Goal: Information Seeking & Learning: Learn about a topic

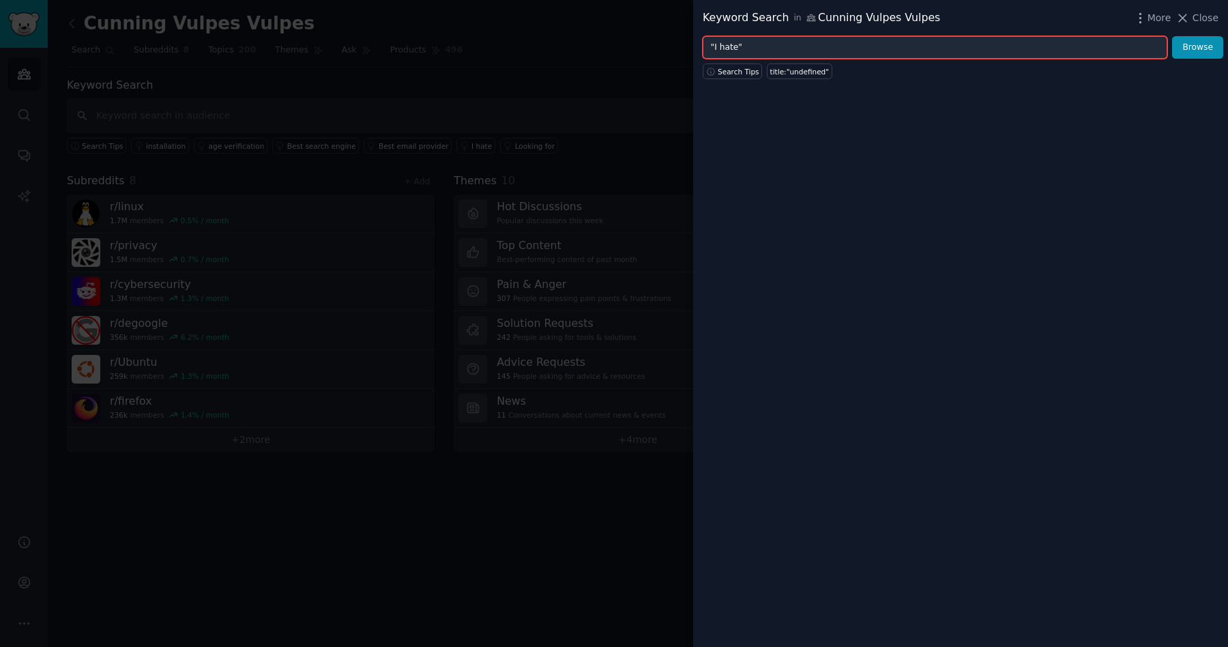
click at [895, 43] on input ""I hate"" at bounding box center [935, 47] width 464 height 23
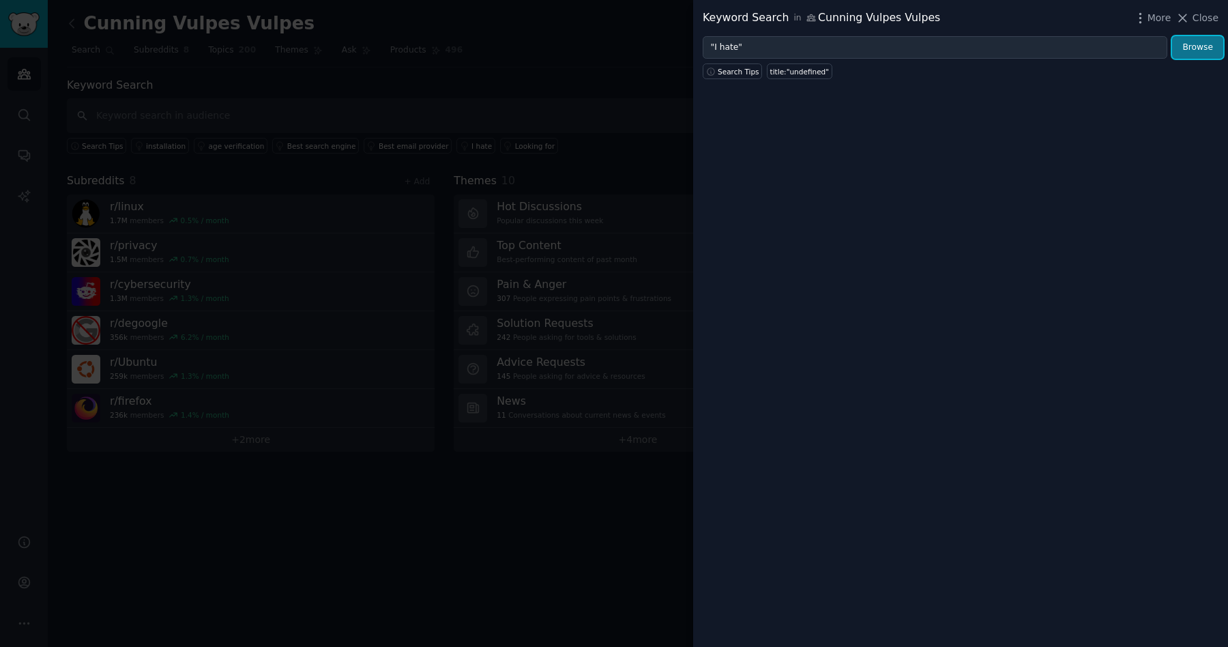
click at [1209, 54] on button "Browse" at bounding box center [1197, 47] width 51 height 23
click at [1197, 17] on span "Close" at bounding box center [1205, 18] width 26 height 14
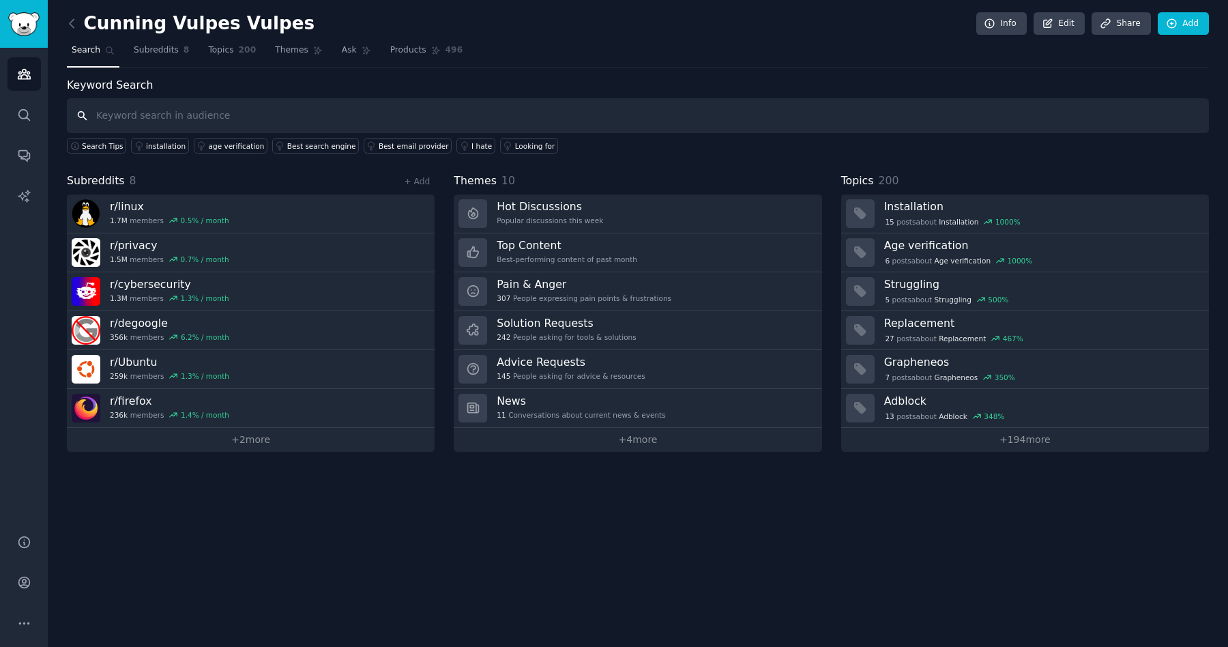
click at [188, 113] on input "text" at bounding box center [638, 115] width 1142 height 35
type input "i hate"
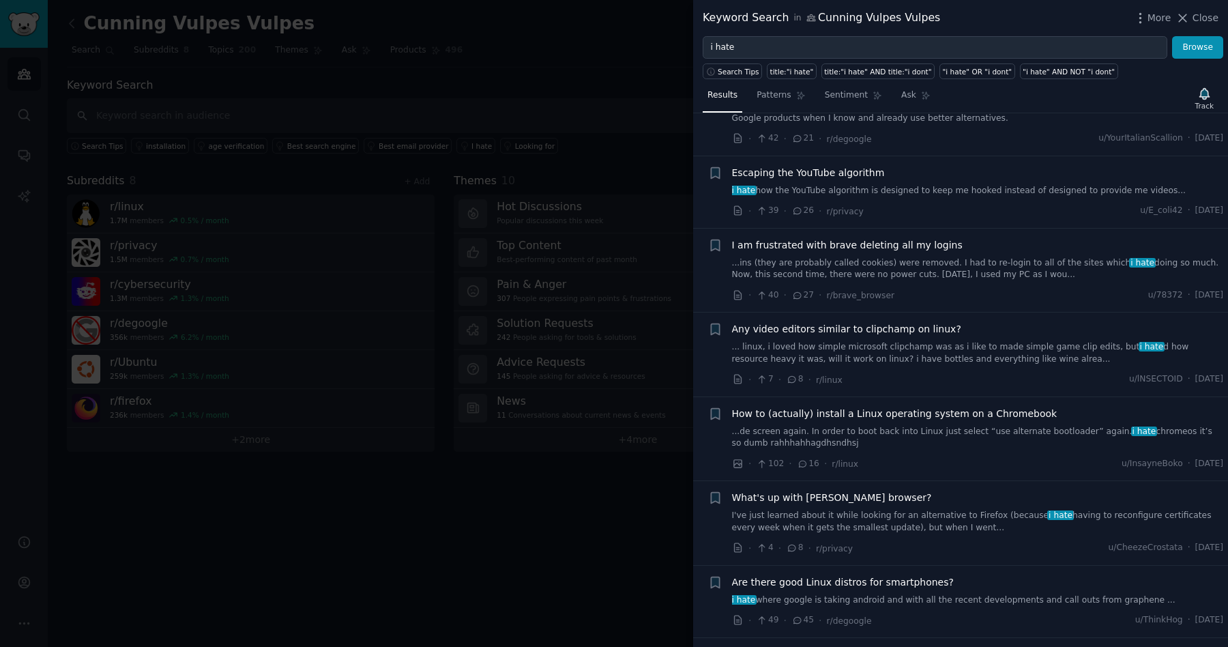
scroll to position [70, 0]
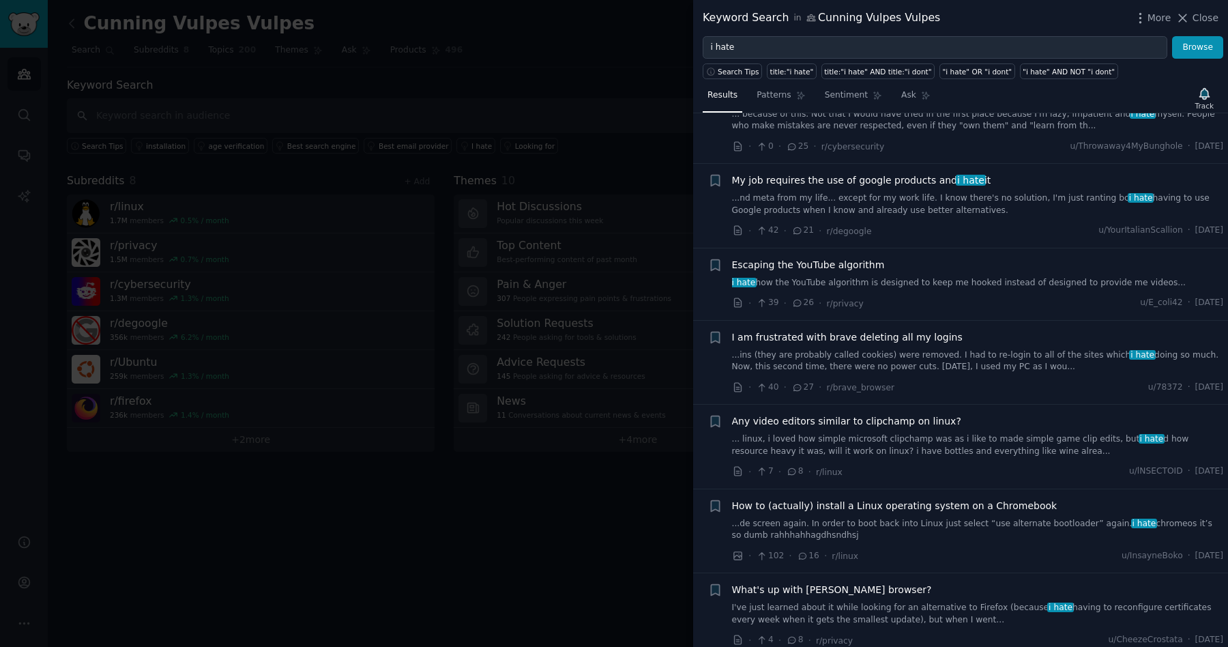
click at [829, 280] on link "i hate how the YouTube algorithm is designed to keep me hooked instead of desig…" at bounding box center [978, 283] width 492 height 12
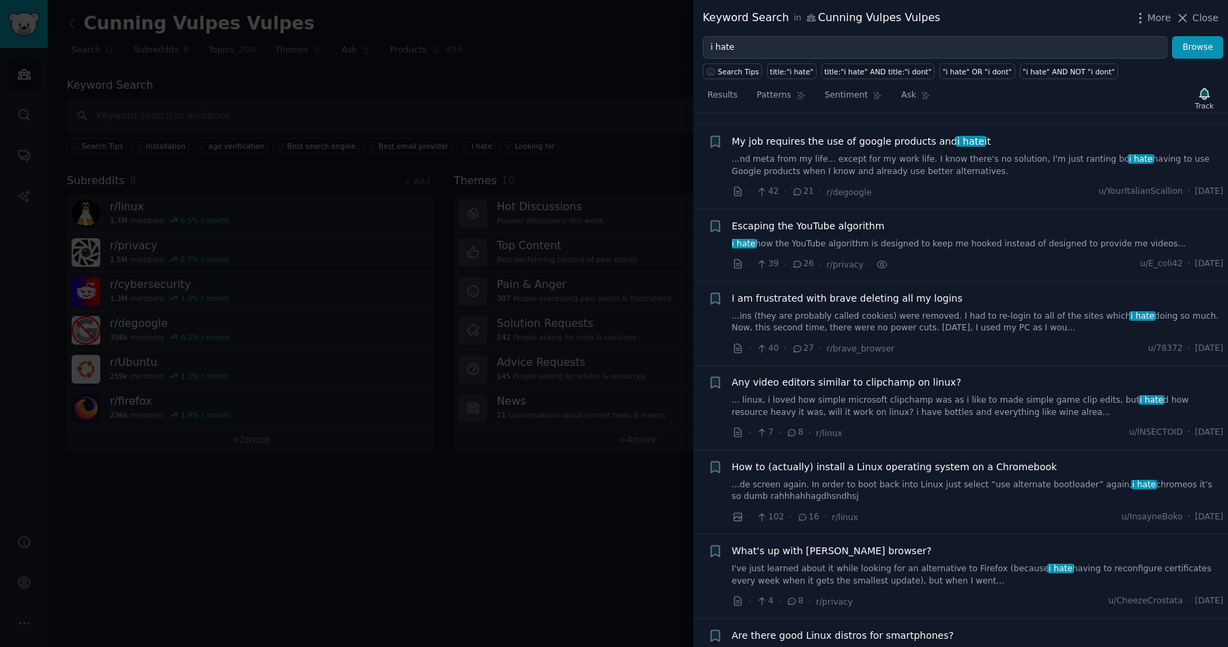
scroll to position [101, 0]
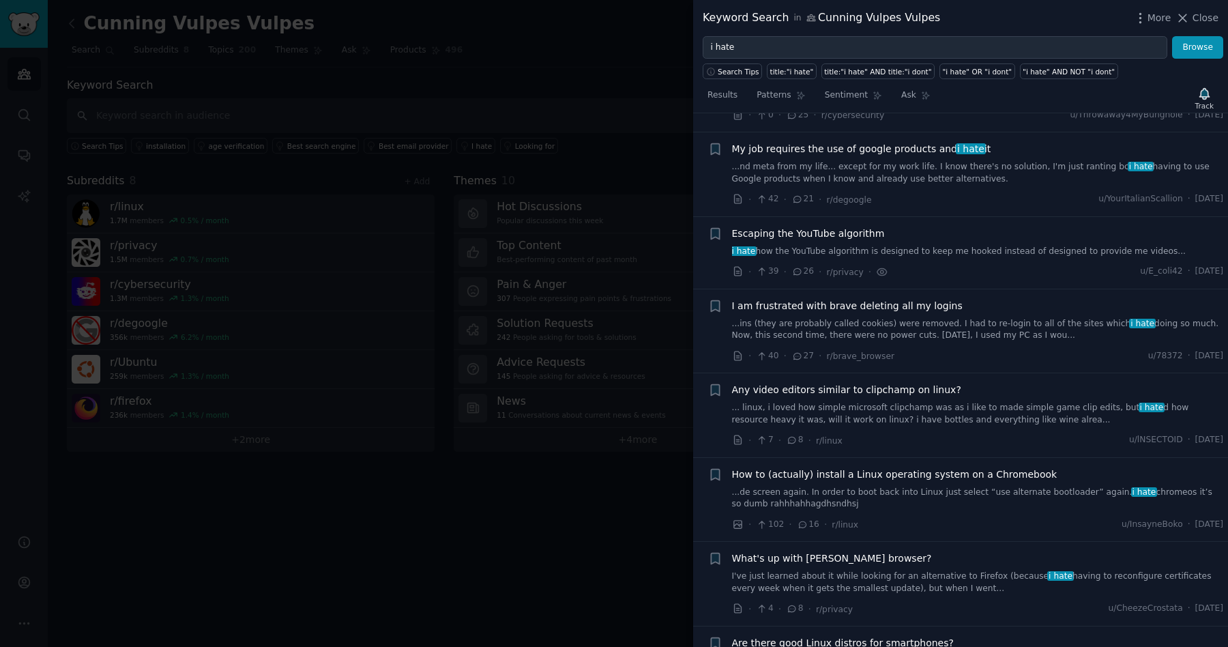
click at [947, 248] on link "i hate how the YouTube algorithm is designed to keep me hooked instead of desig…" at bounding box center [978, 252] width 492 height 12
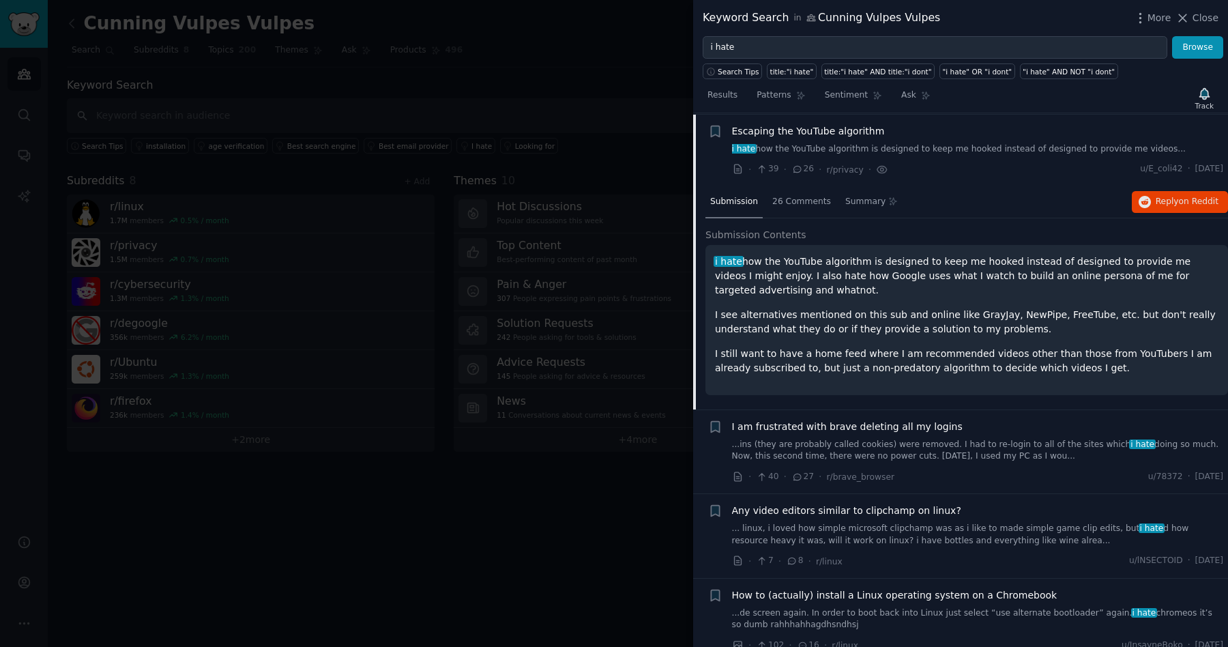
scroll to position [204, 0]
click at [999, 313] on p "I see alternatives mentioned on this sub and online like GrayJay, NewPipe, Free…" at bounding box center [966, 321] width 503 height 29
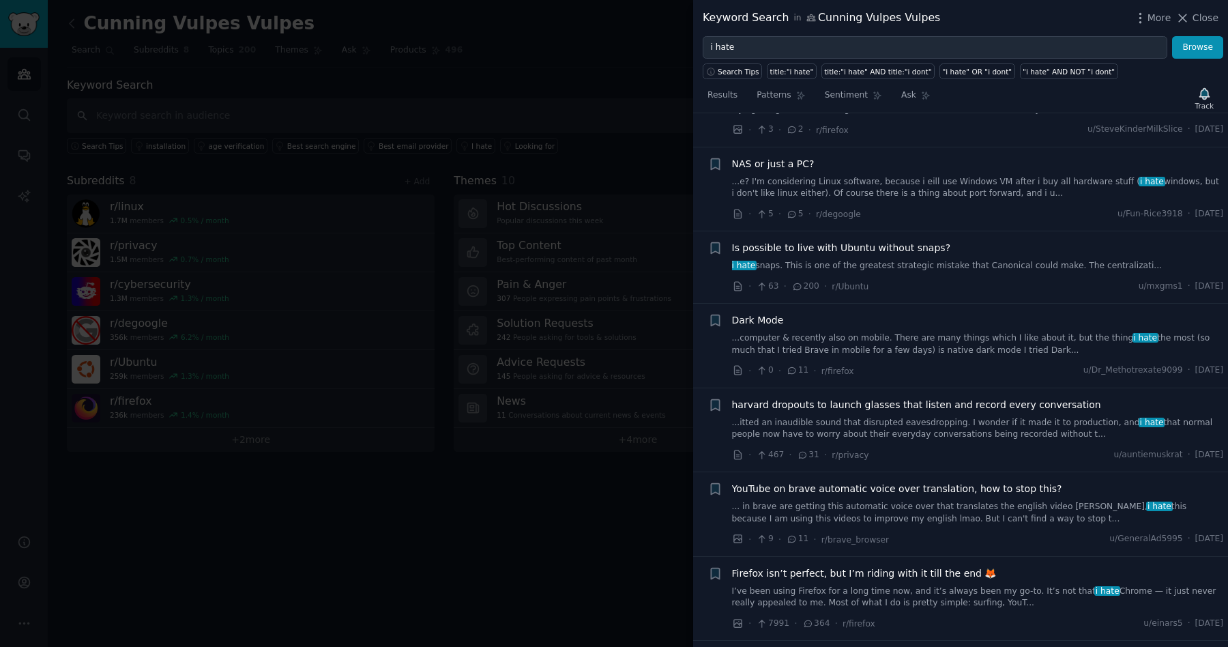
scroll to position [1715, 0]
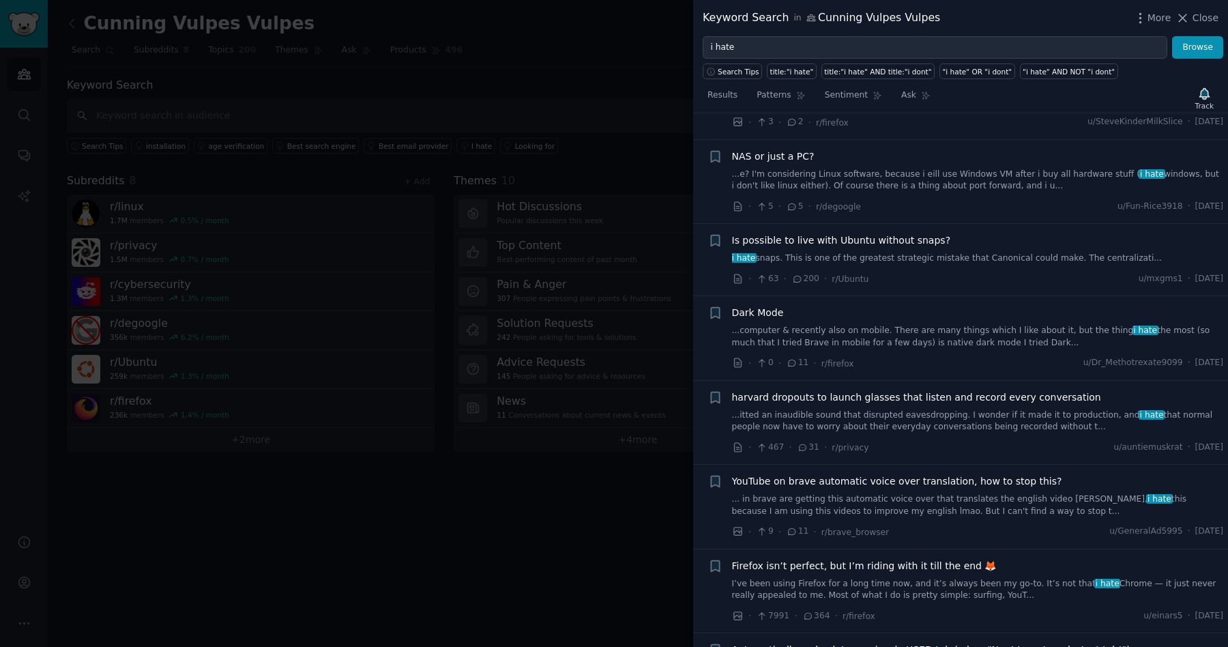
click at [916, 338] on link "...computer & recently also on mobile. There are many things which I like about…" at bounding box center [978, 337] width 492 height 24
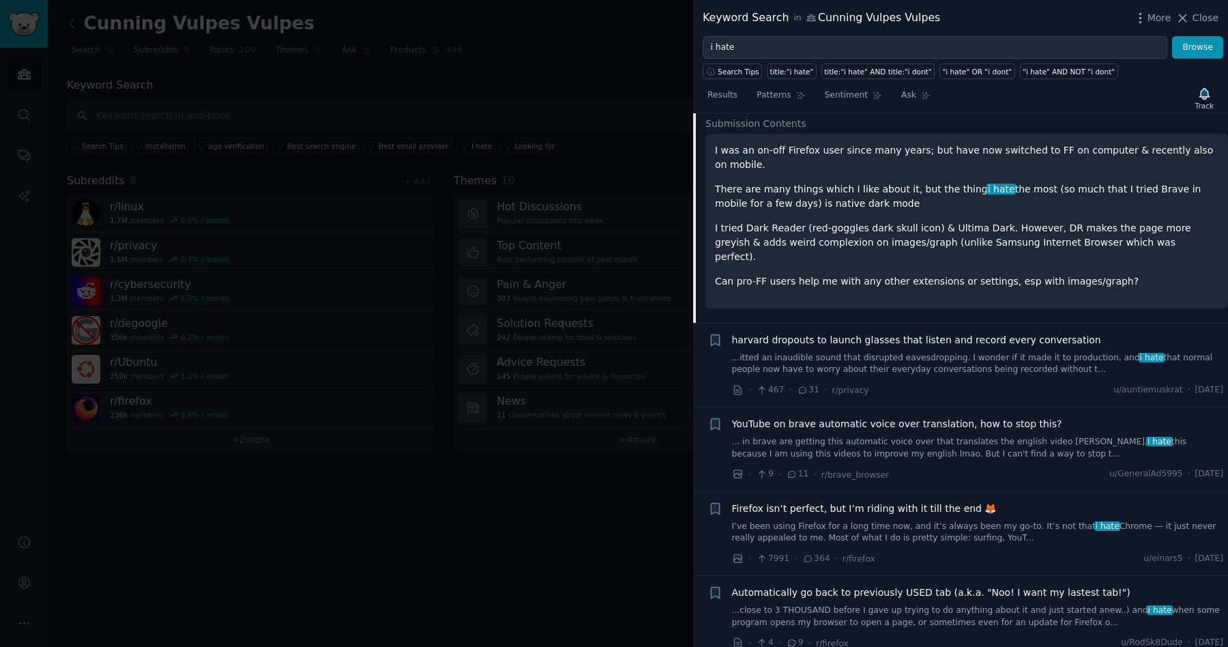
scroll to position [1820, 0]
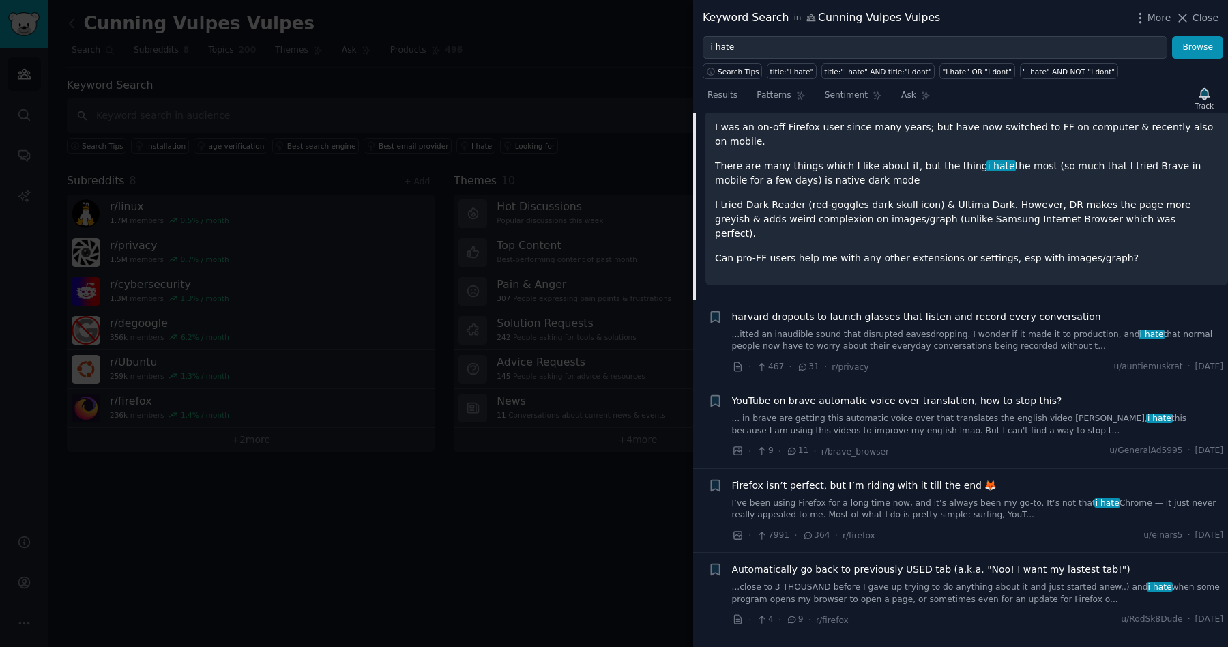
click at [968, 329] on link "...itted an inaudible sound that disrupted eavesdropping. I wonder if it made i…" at bounding box center [978, 341] width 492 height 24
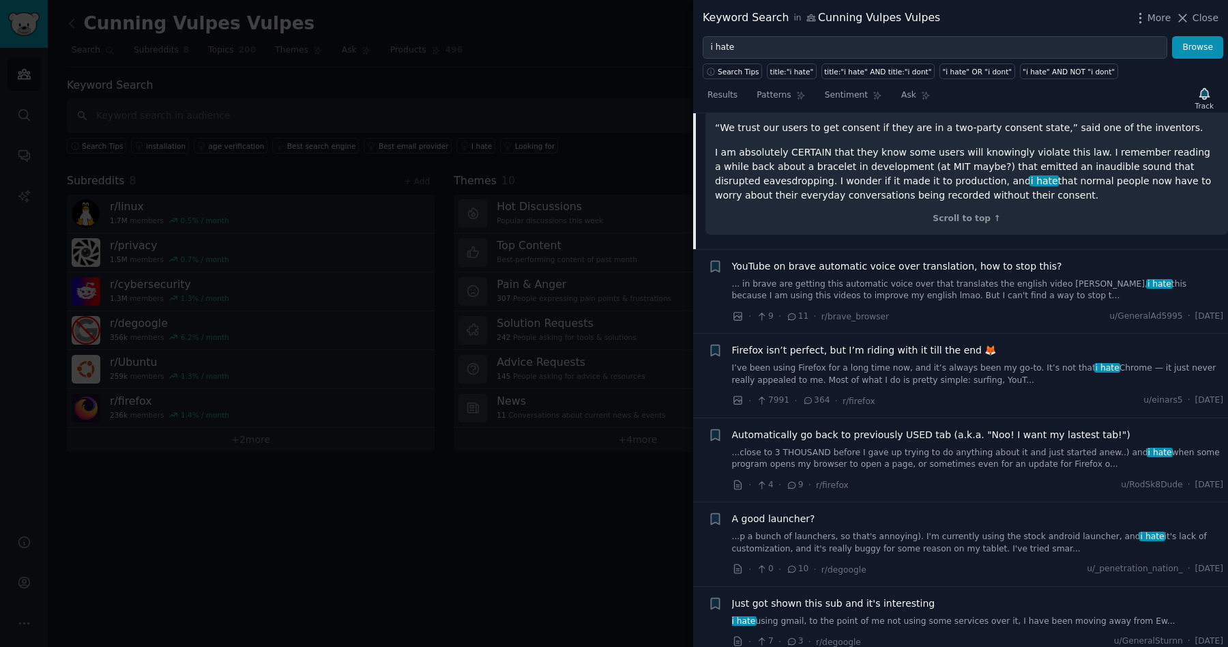
scroll to position [1984, 0]
click at [879, 374] on link "I’ve been using Firefox for a long time now, and it’s always been my go-to. It’…" at bounding box center [978, 371] width 492 height 24
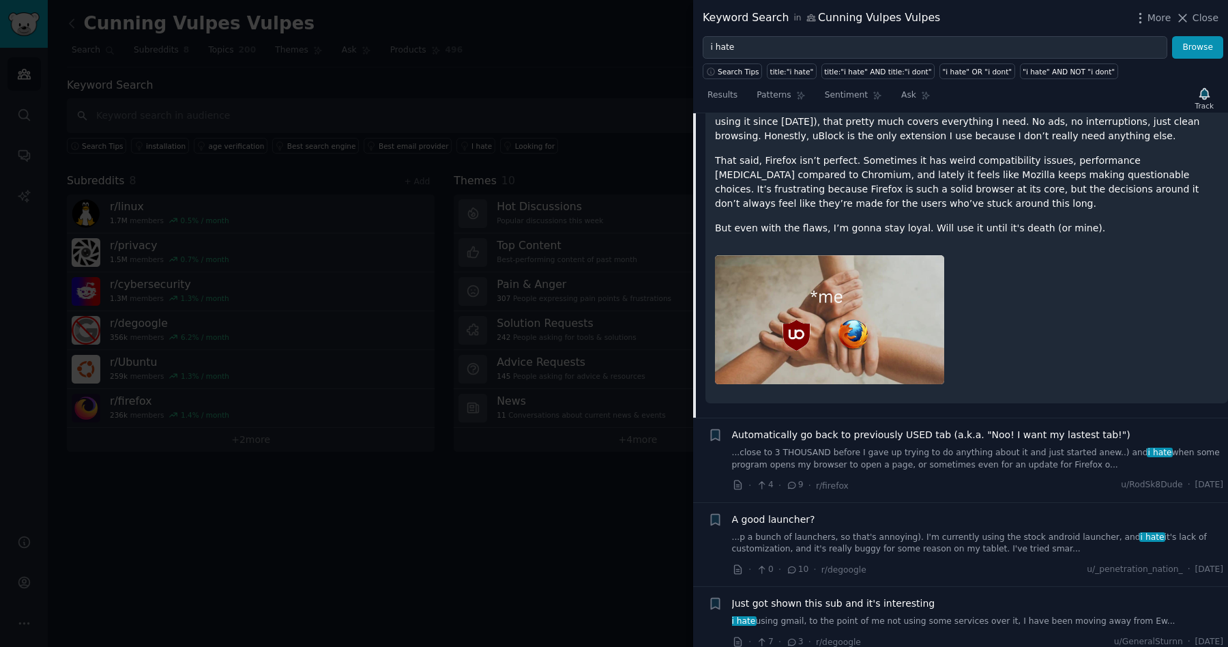
scroll to position [2173, 0]
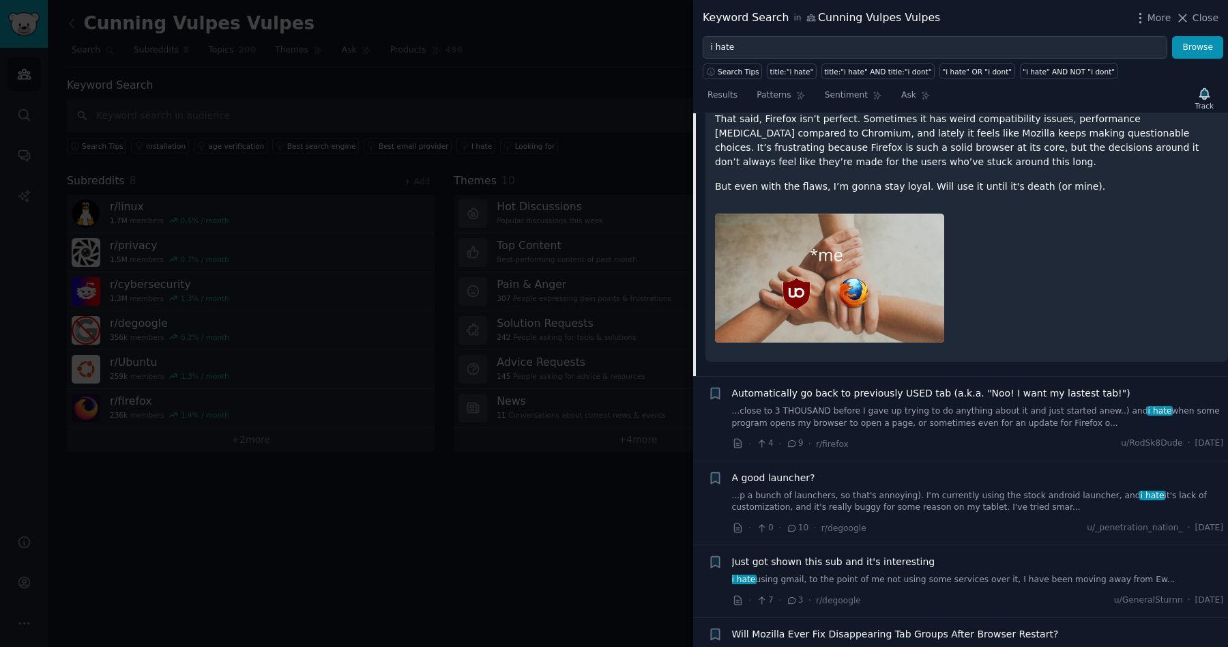
click at [804, 408] on link "...close to 3 THOUSAND before I gave up trying to do anything about it and just…" at bounding box center [978, 417] width 492 height 24
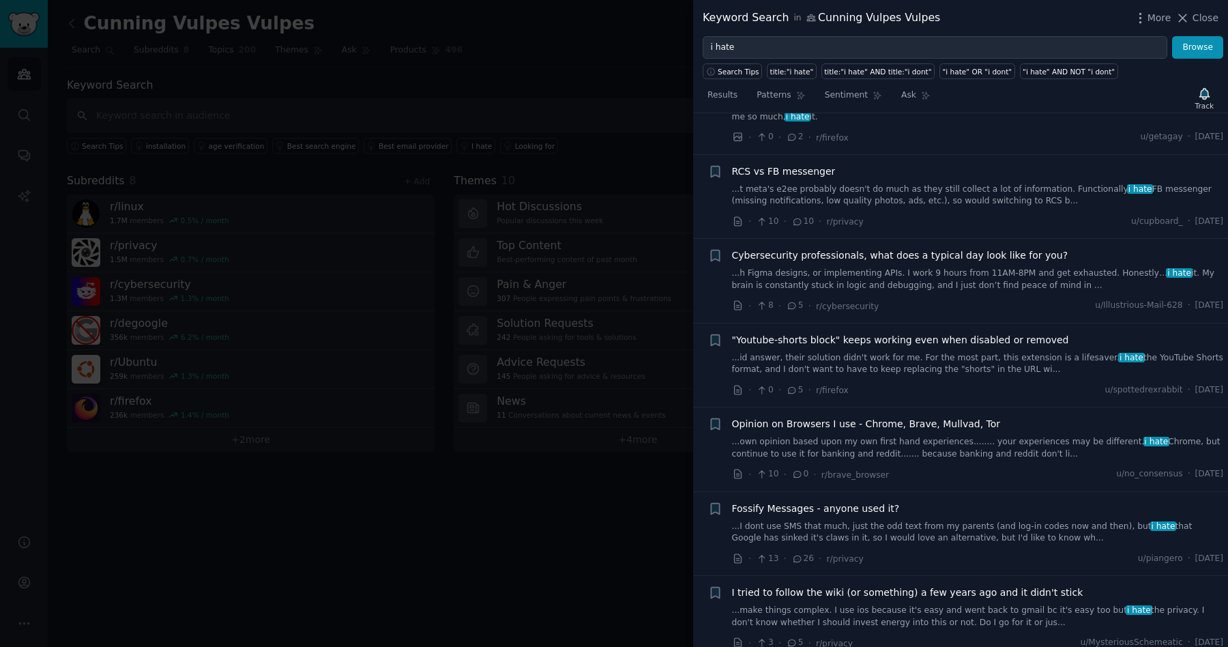
scroll to position [2896, 0]
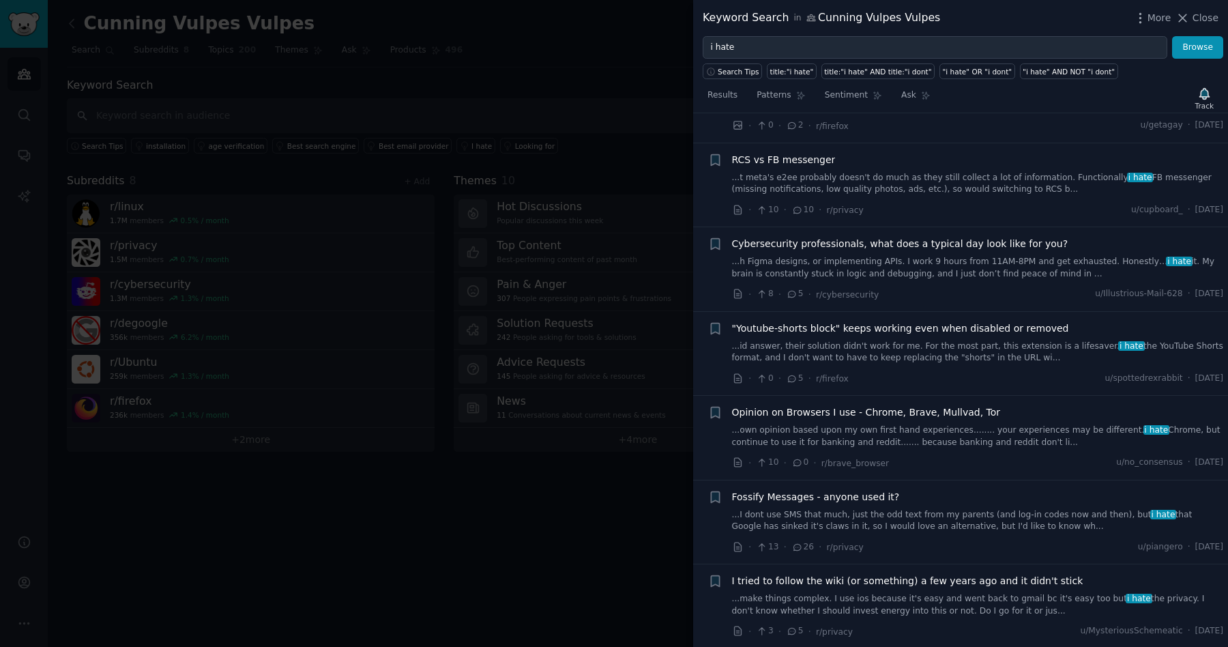
click at [896, 424] on link "...own opinion based upon my own first hand experiences........ your experience…" at bounding box center [978, 436] width 492 height 24
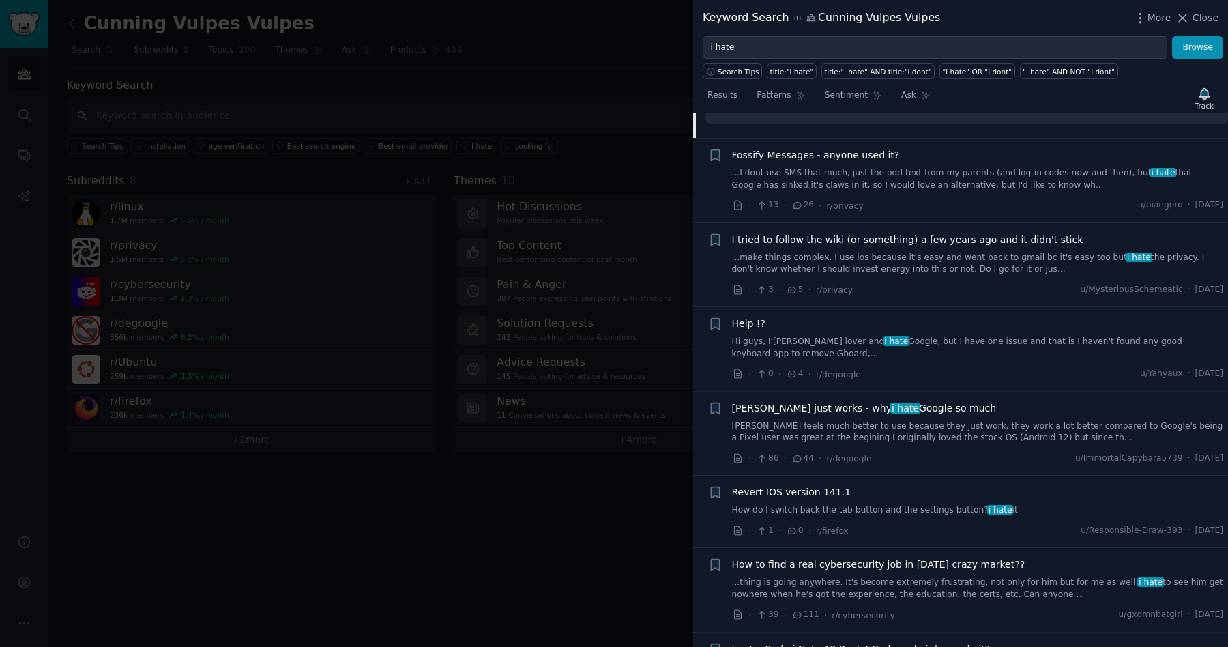
scroll to position [3333, 0]
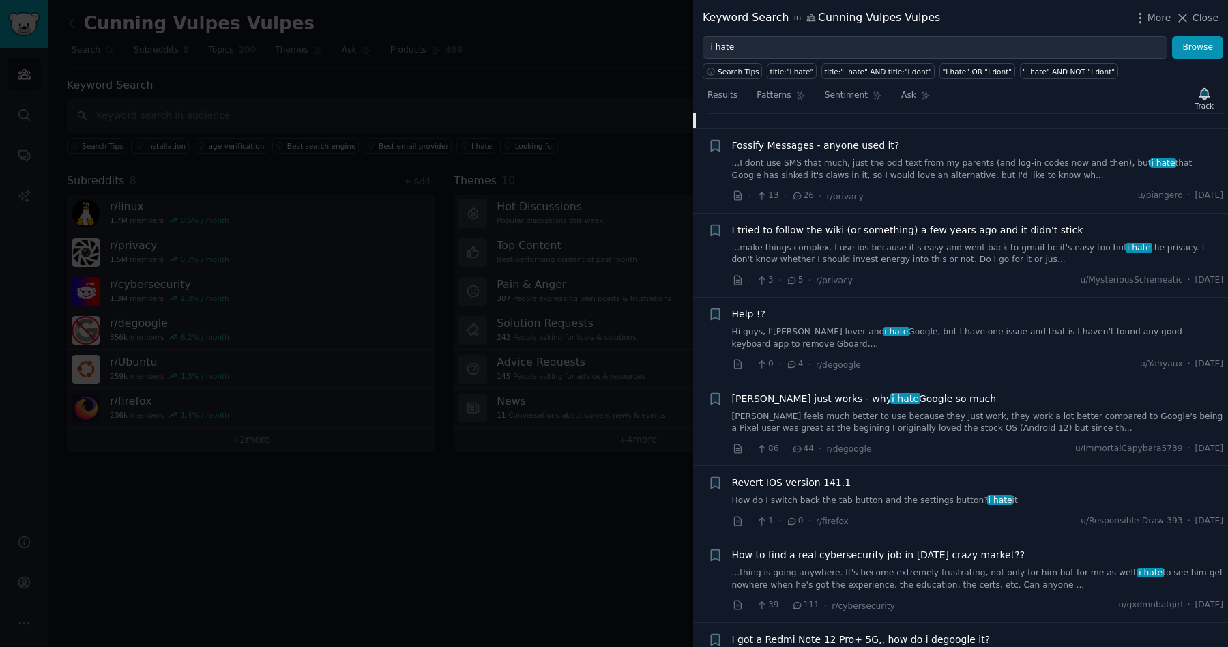
click at [979, 251] on link "...make things complex. I use ios because it's easy and went back to gmail bc i…" at bounding box center [978, 254] width 492 height 24
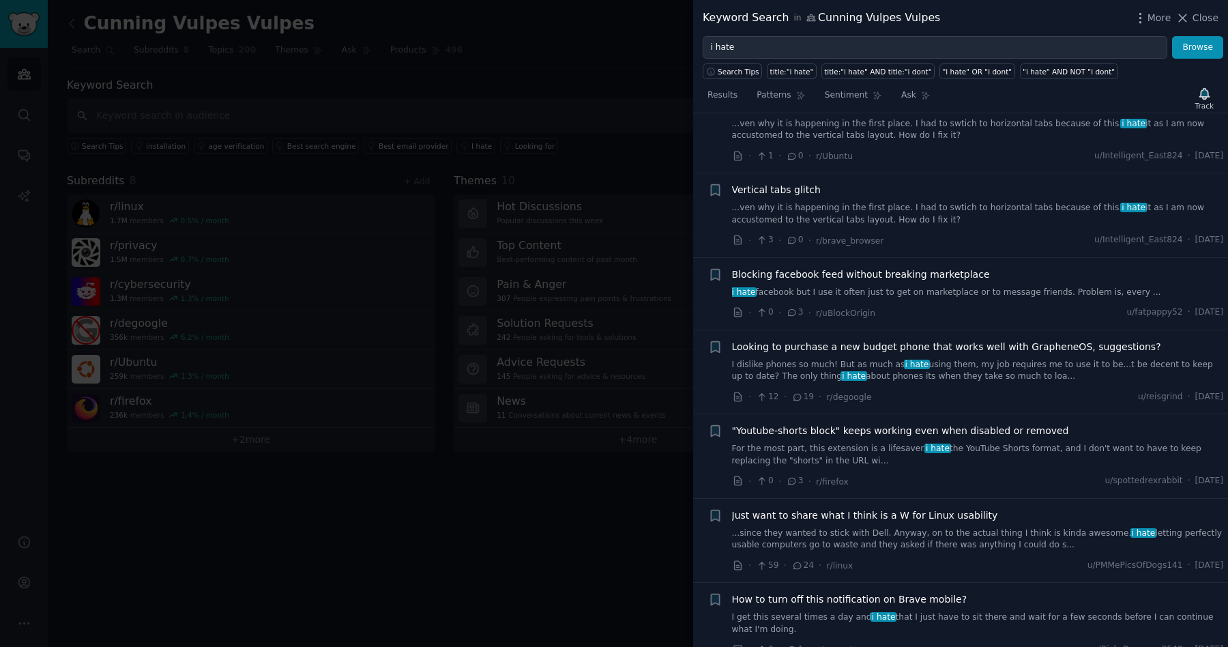
scroll to position [4511, 0]
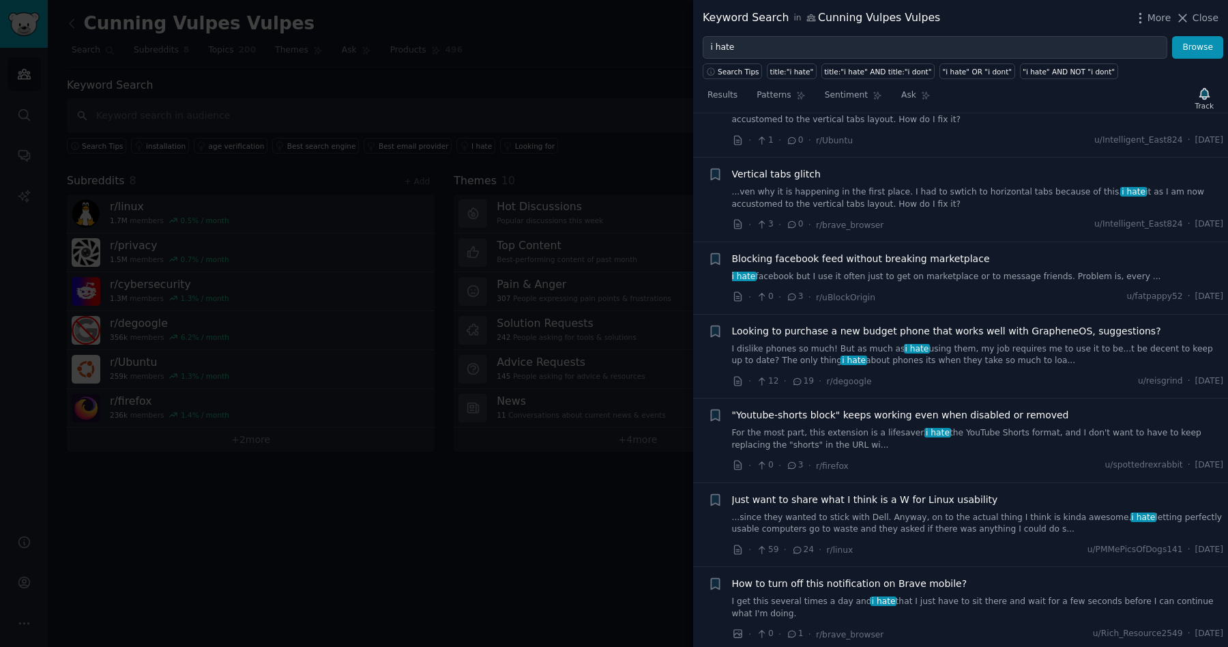
click at [1008, 267] on div "Blocking facebook feed without breaking marketplace i hate facebook but I use i…" at bounding box center [978, 267] width 492 height 31
click at [1007, 276] on link "i hate facebook but I use it often just to get on marketplace or to message fri…" at bounding box center [978, 277] width 492 height 12
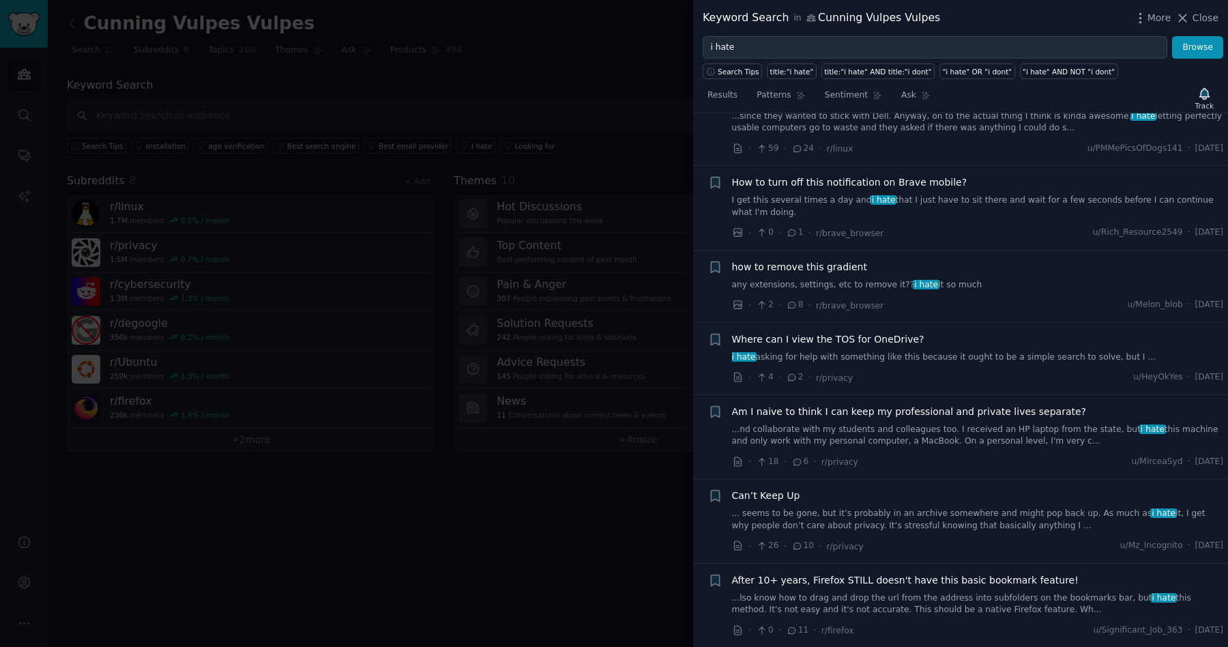
scroll to position [4916, 0]
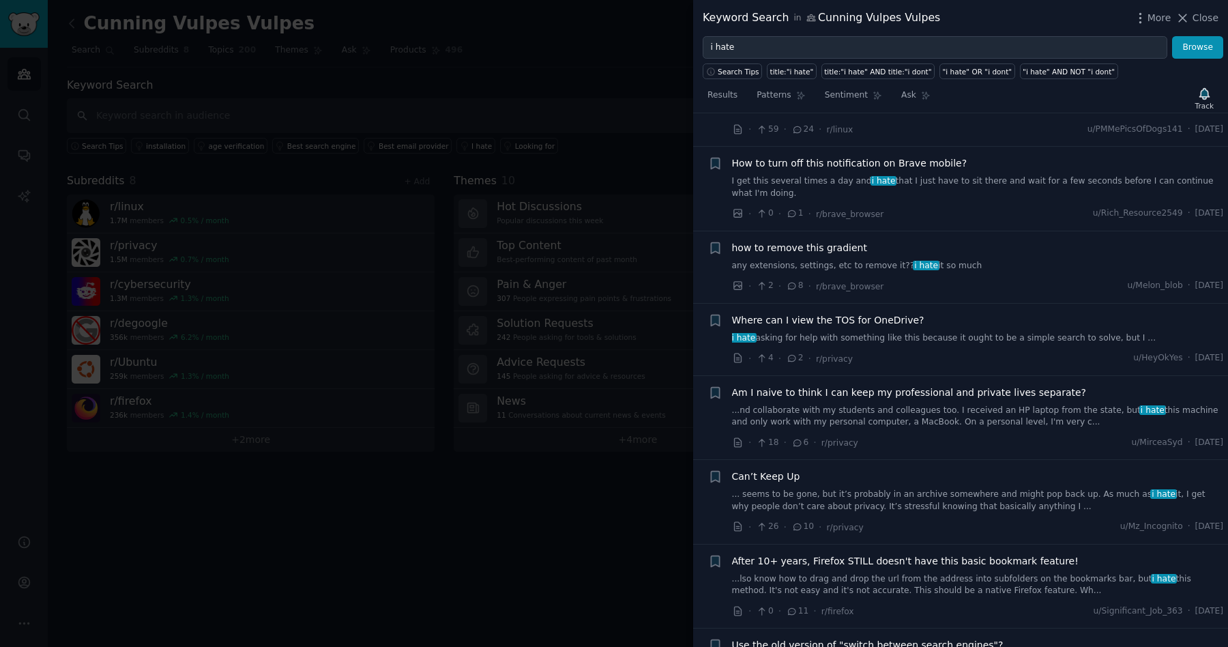
click at [988, 340] on link "i hate asking for help with something like this because it ought to be a simple…" at bounding box center [978, 338] width 492 height 12
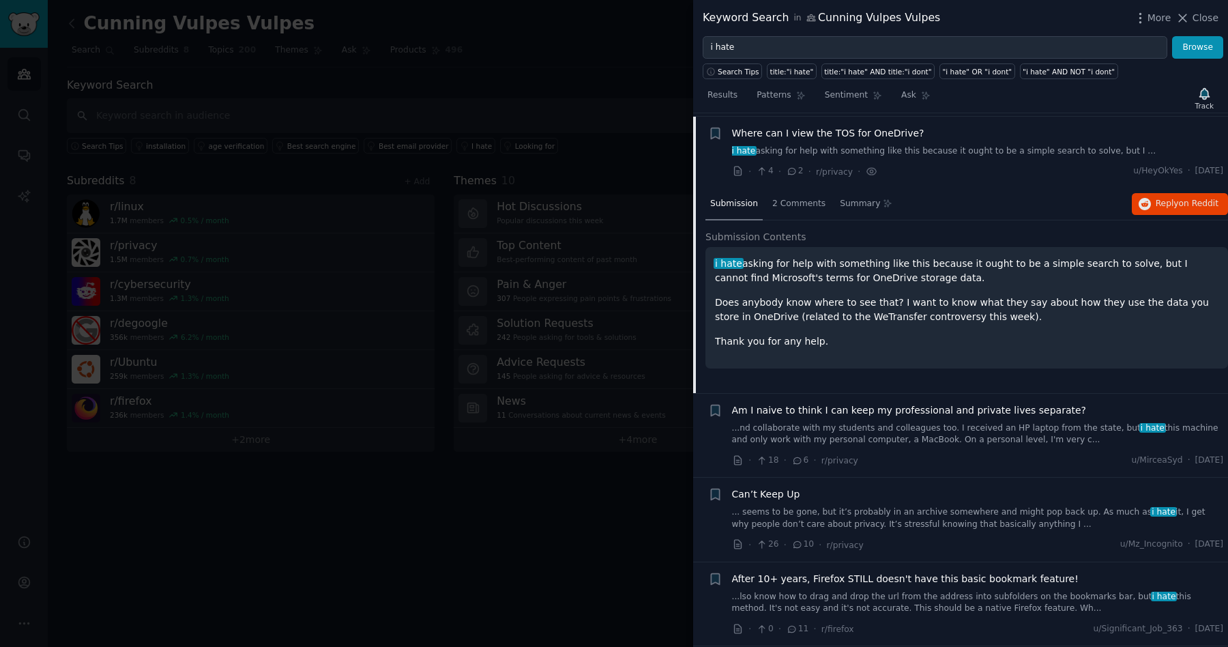
scroll to position [4912, 0]
click at [961, 428] on link "...nd collaborate with my students and colleagues too. I received an HP laptop …" at bounding box center [978, 431] width 492 height 24
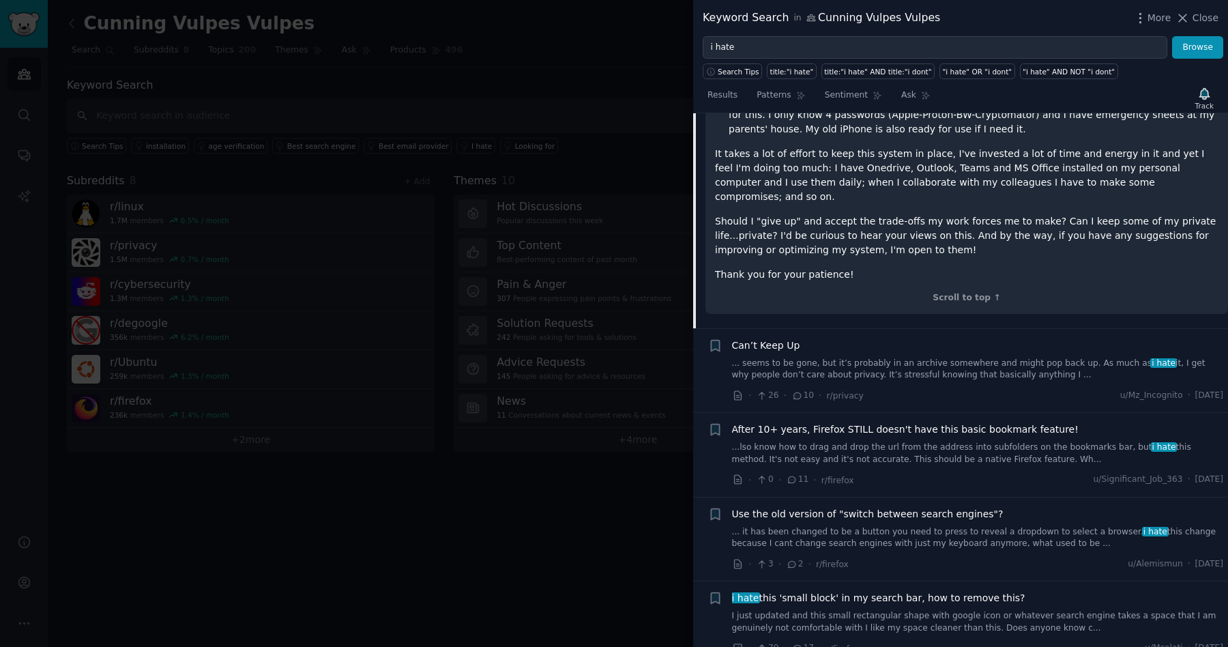
scroll to position [5409, 0]
click at [874, 441] on link "...lso know how to drag and drop the url from the address into subfolders on th…" at bounding box center [978, 453] width 492 height 24
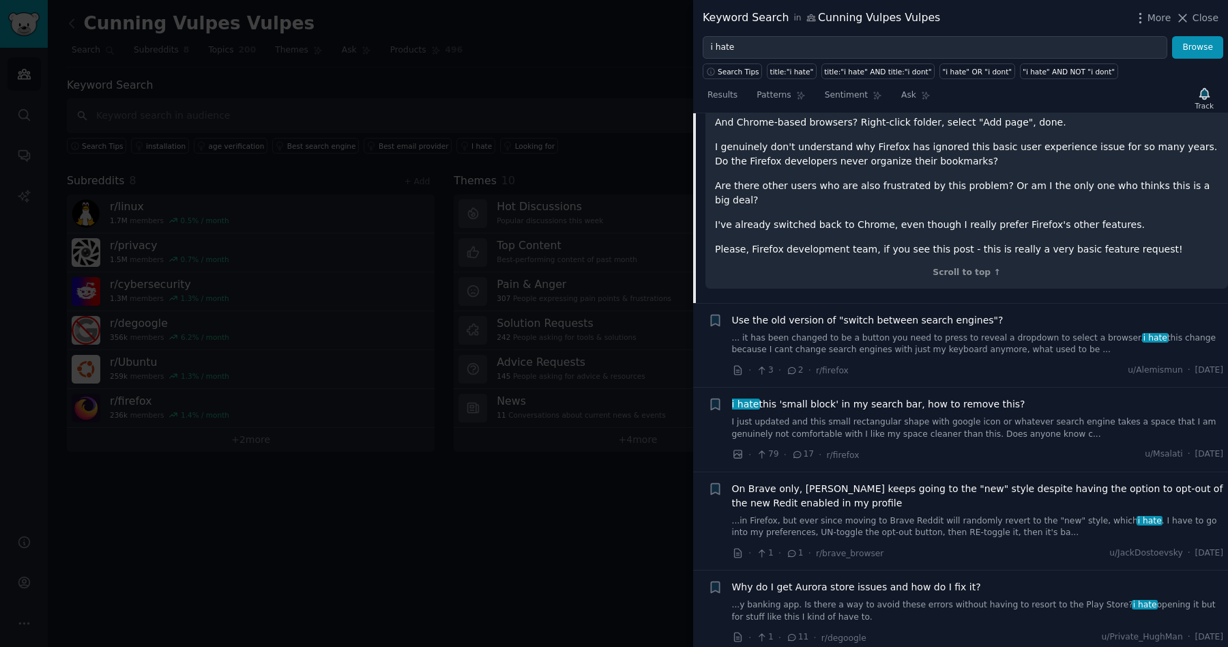
scroll to position [5658, 0]
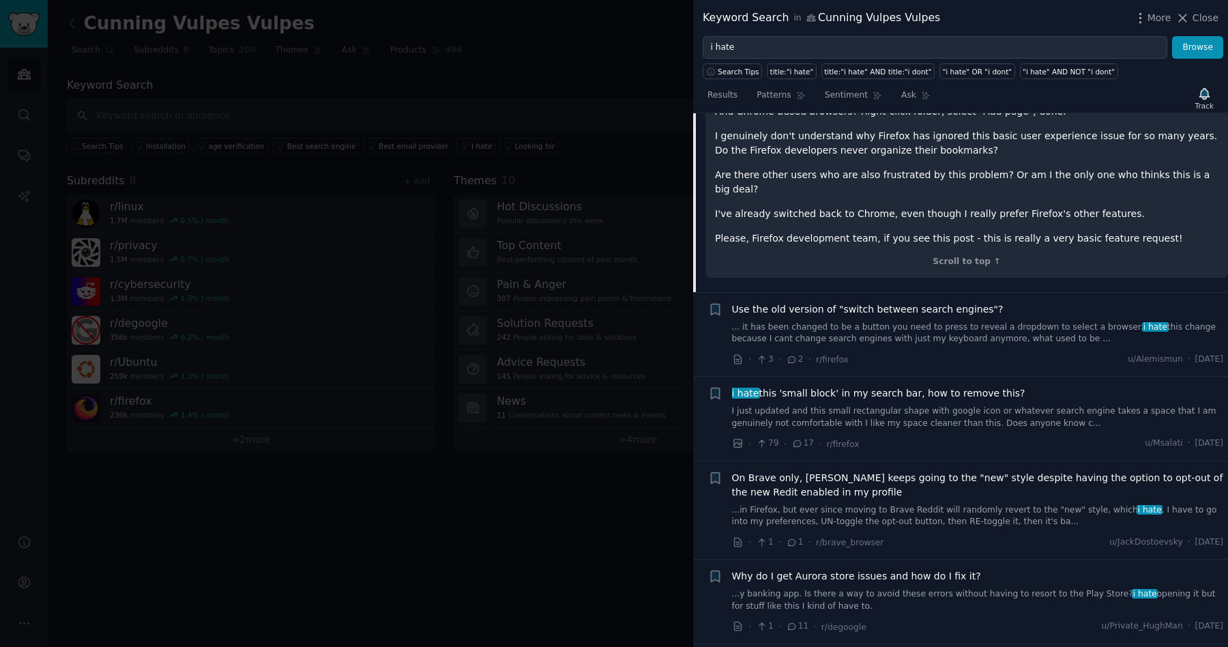
click at [956, 321] on link "... it has been changed to be a button you need to press to reveal a dropdown t…" at bounding box center [978, 333] width 492 height 24
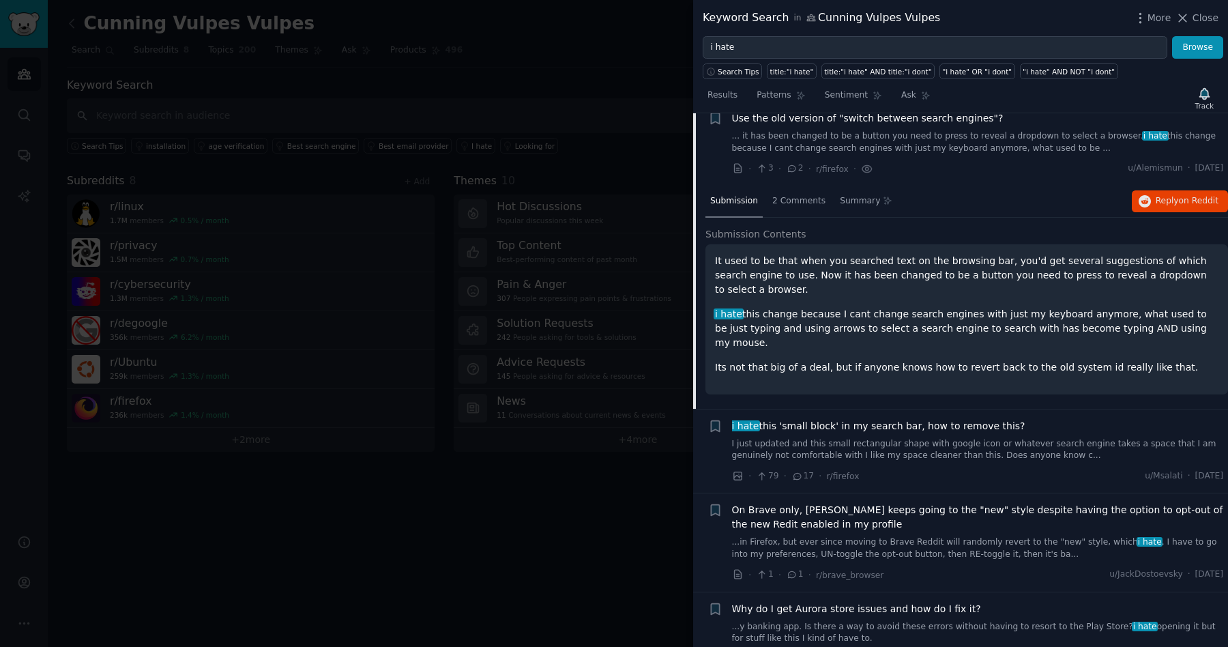
scroll to position [5258, 0]
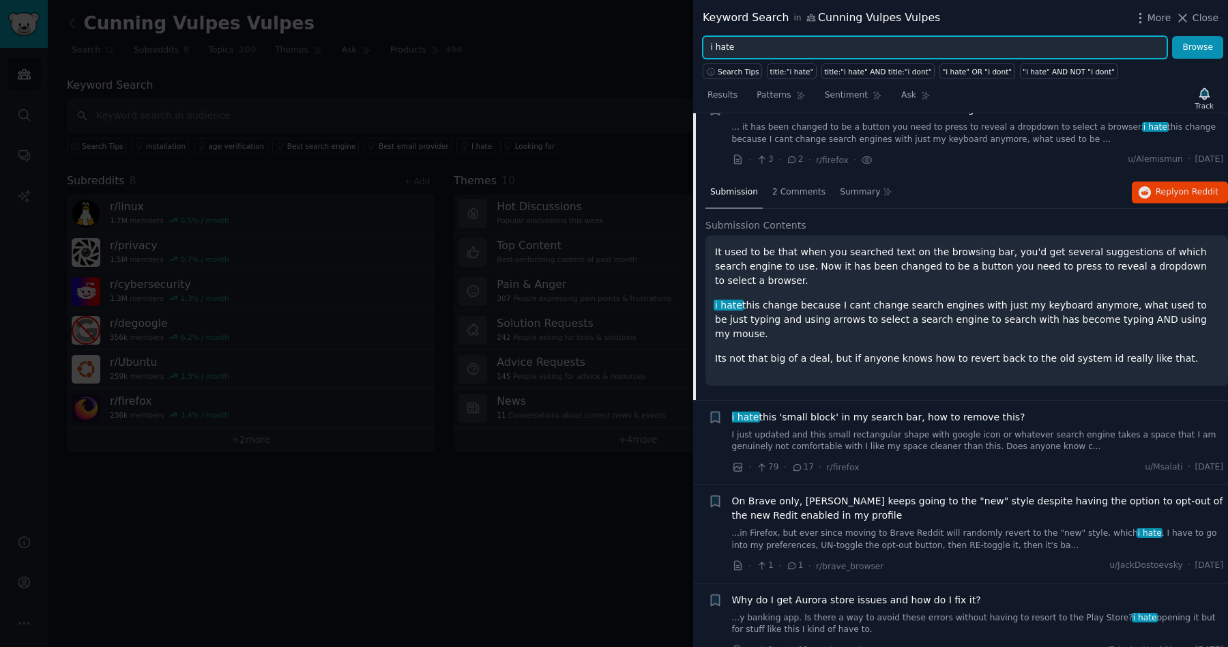
click at [737, 48] on input "i hate" at bounding box center [935, 47] width 464 height 23
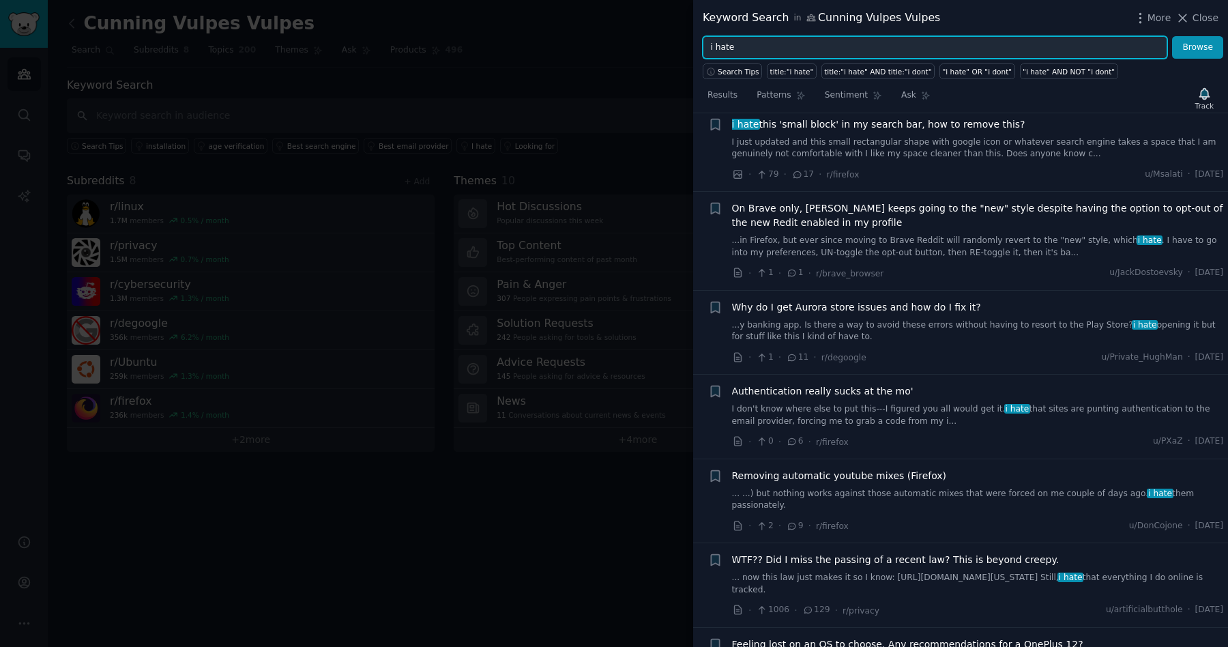
scroll to position [5565, 0]
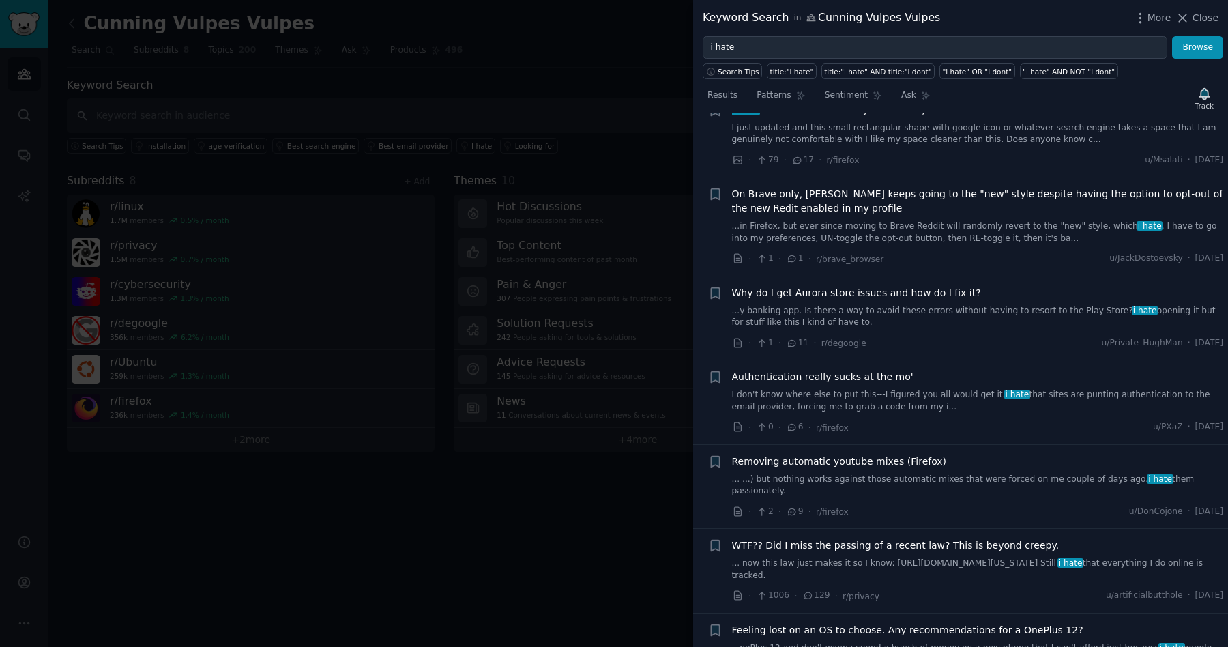
click at [970, 389] on link "I don't know where else to put this---I figured you all would get it. i hate th…" at bounding box center [978, 401] width 492 height 24
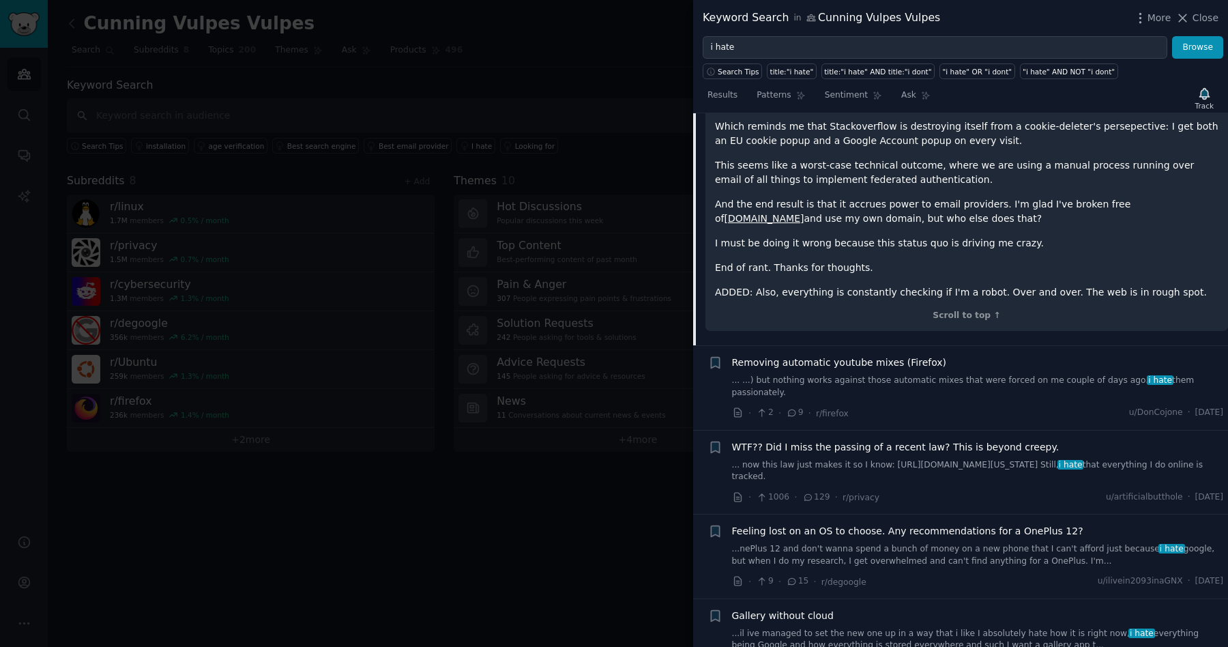
scroll to position [5889, 0]
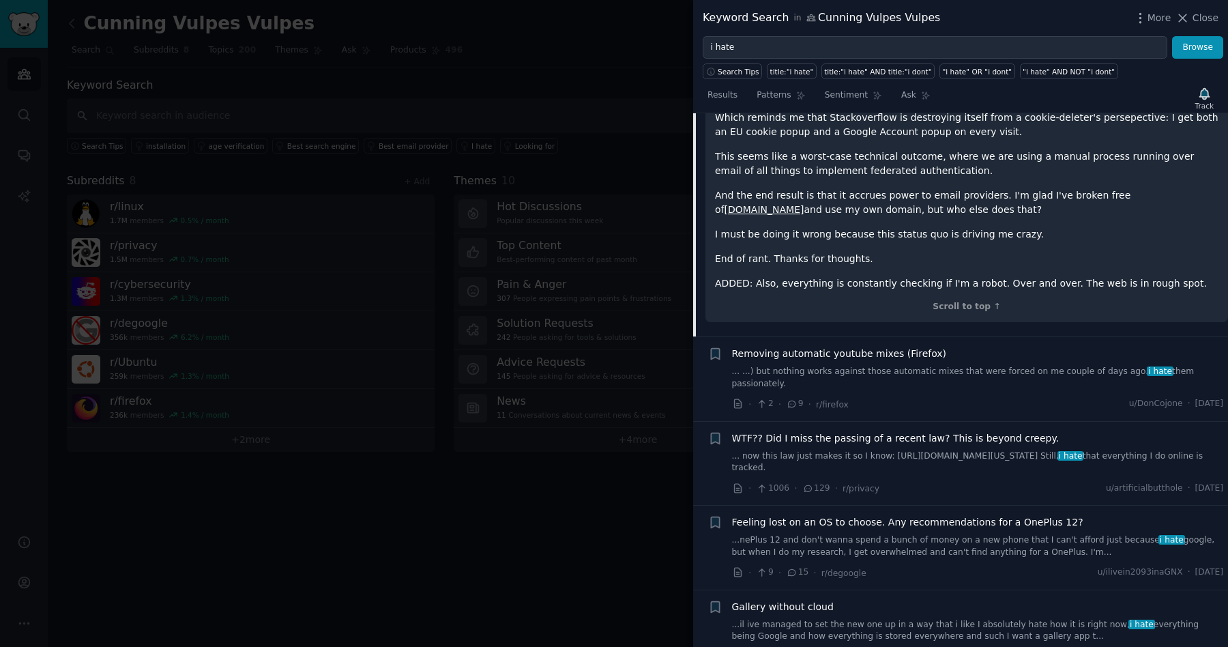
click at [898, 366] on link "... ...) but nothing works against those automatic mixes that were forced on me…" at bounding box center [978, 378] width 492 height 24
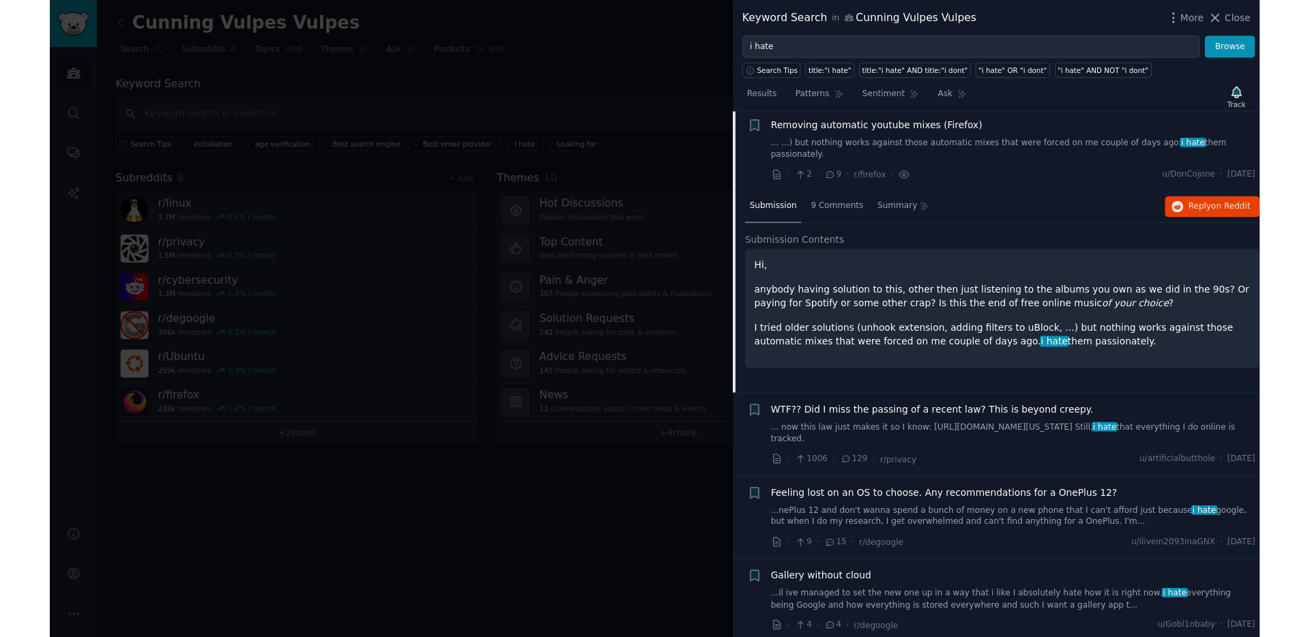
scroll to position [5673, 0]
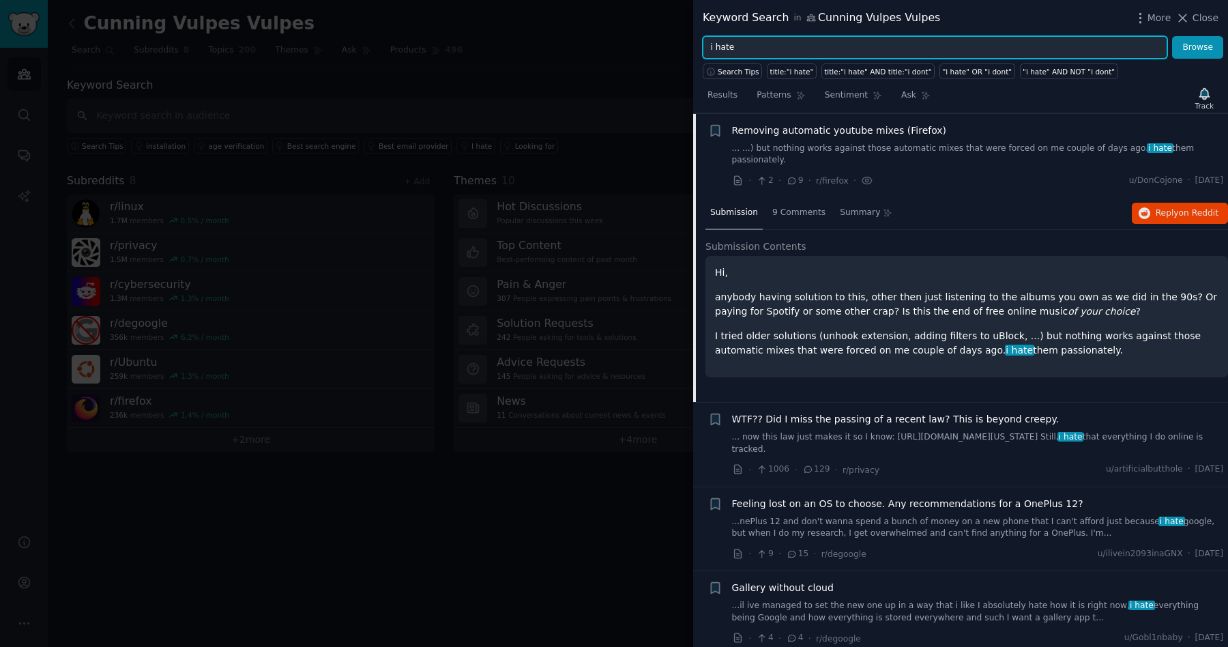
click at [734, 46] on input "i hate" at bounding box center [935, 47] width 464 height 23
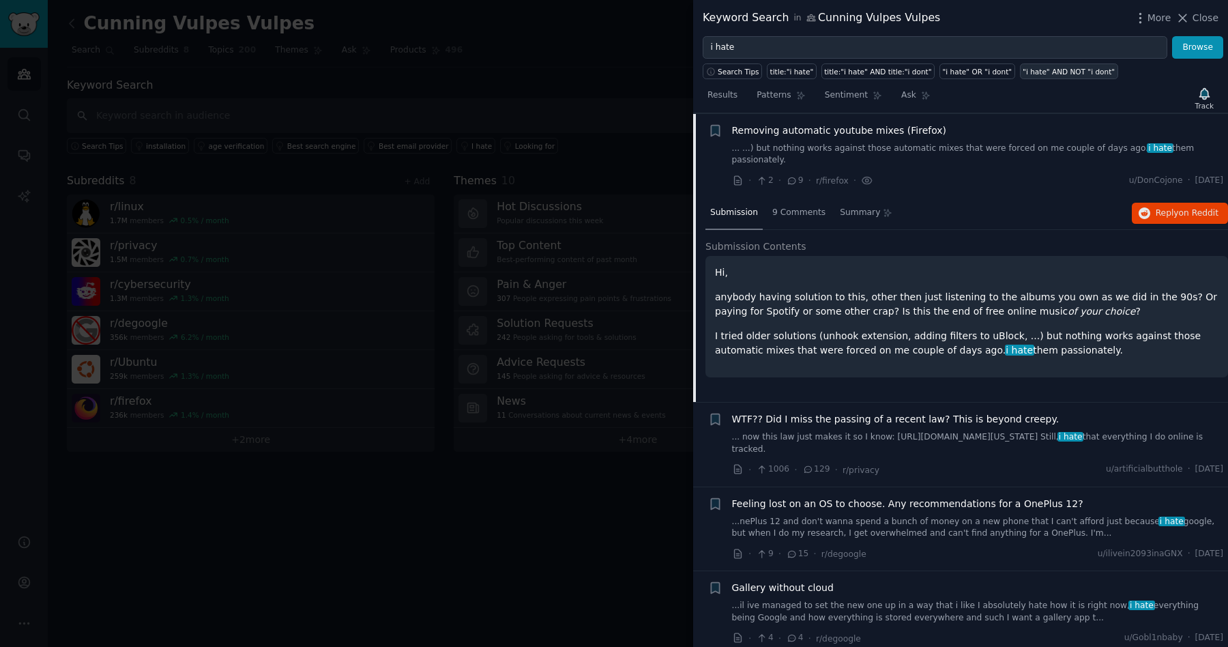
click at [1031, 74] on div ""i hate" AND NOT "i dont"" at bounding box center [1068, 72] width 92 height 10
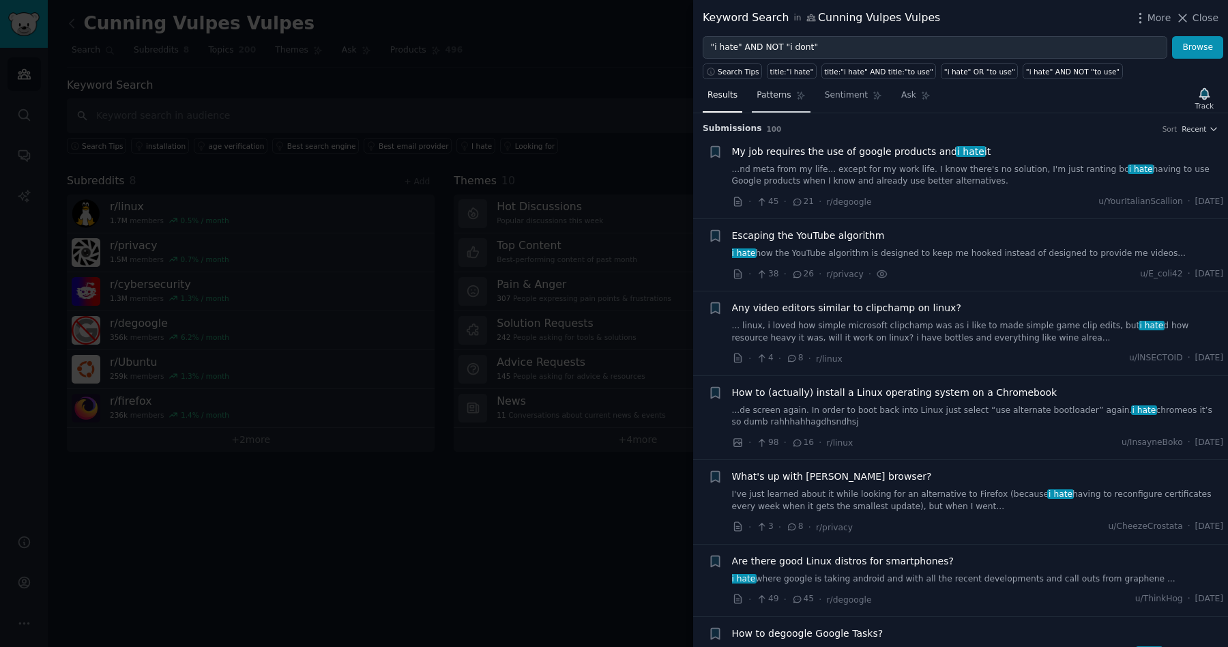
click at [773, 100] on span "Patterns" at bounding box center [773, 95] width 34 height 12
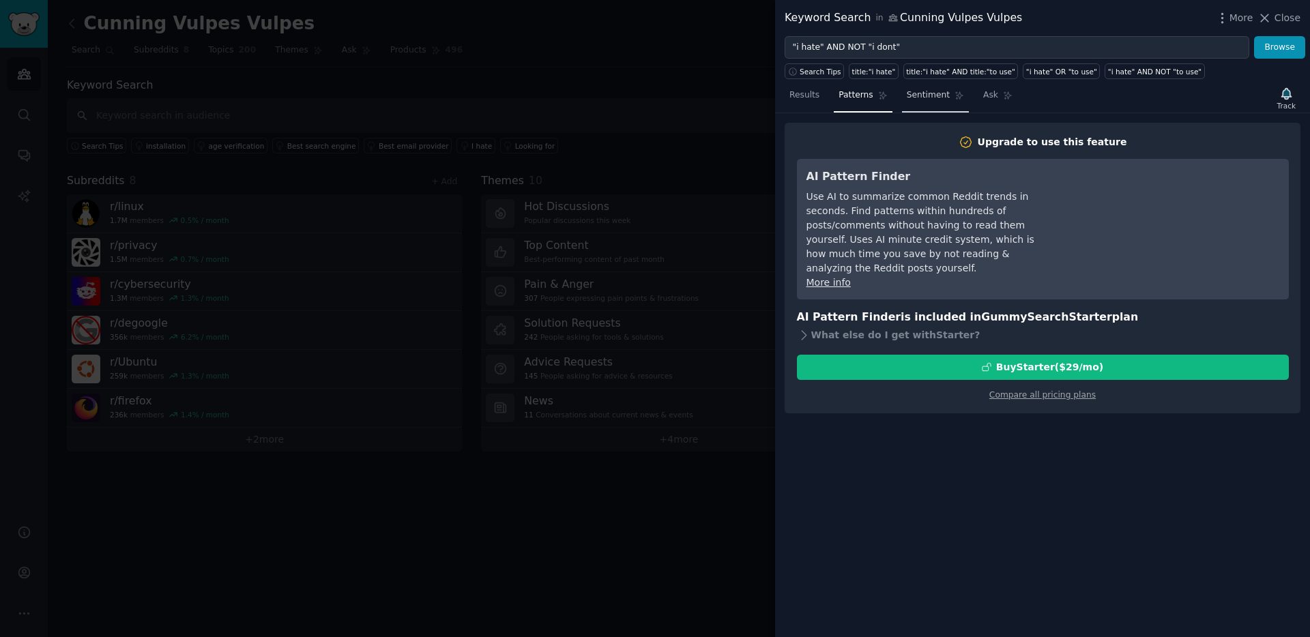
click at [934, 93] on span "Sentiment" at bounding box center [927, 95] width 43 height 12
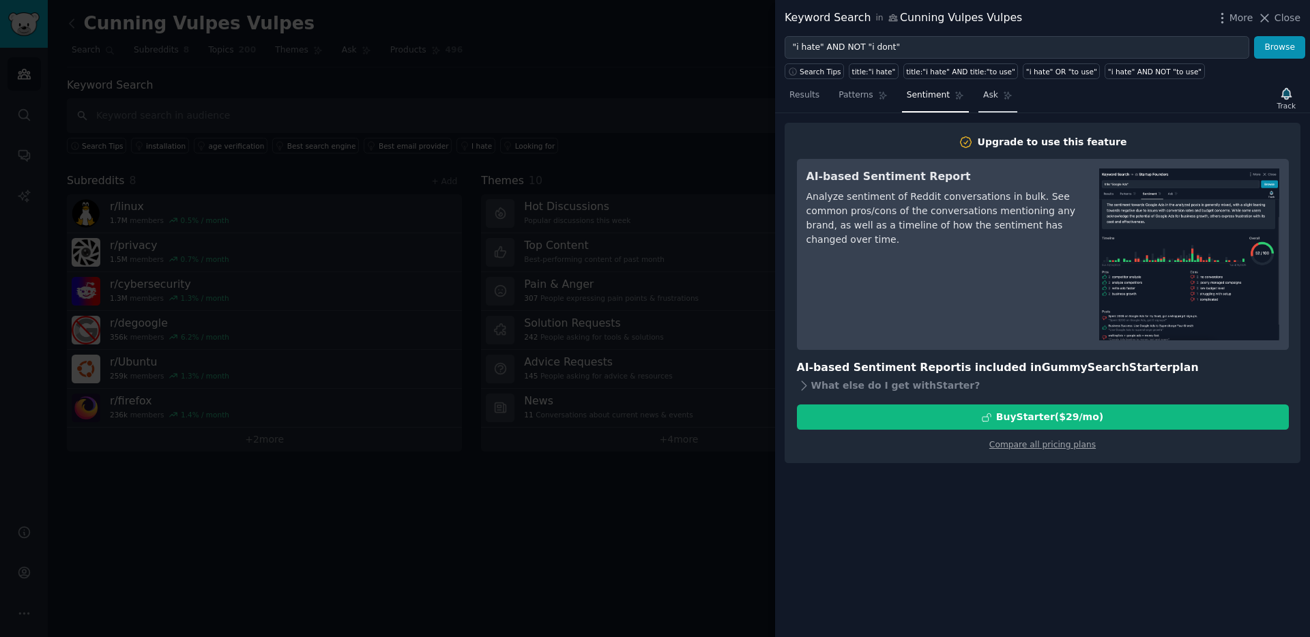
click at [992, 100] on span "Ask" at bounding box center [990, 95] width 15 height 12
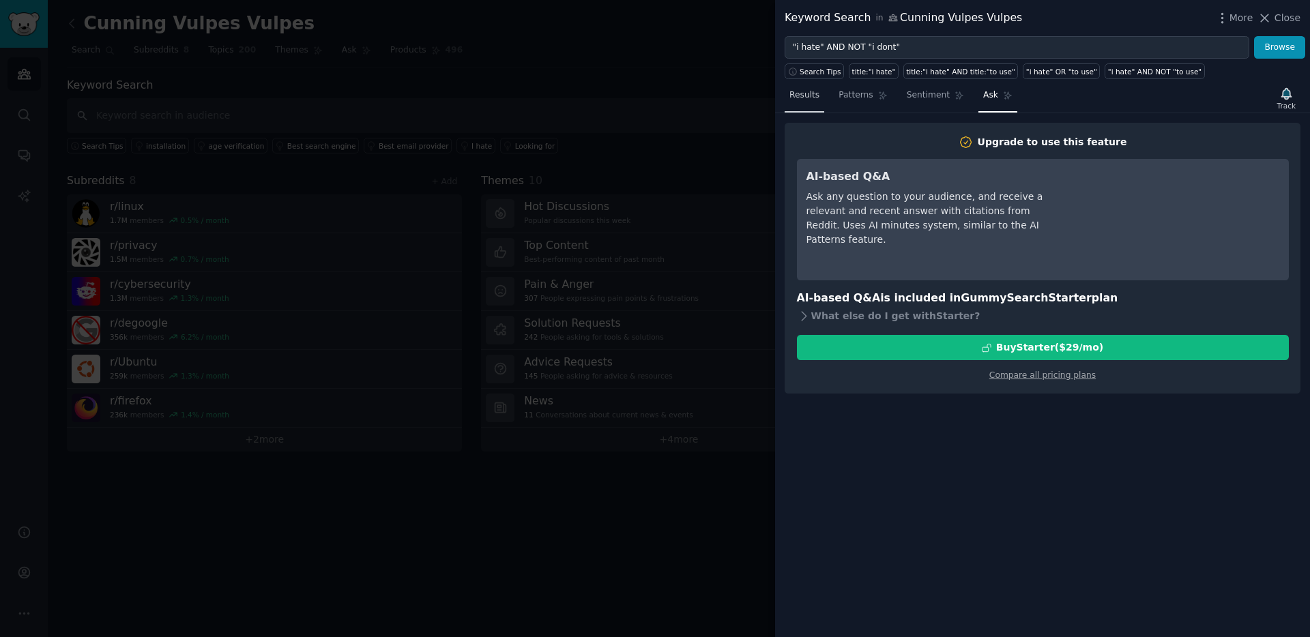
click at [807, 95] on span "Results" at bounding box center [804, 95] width 30 height 12
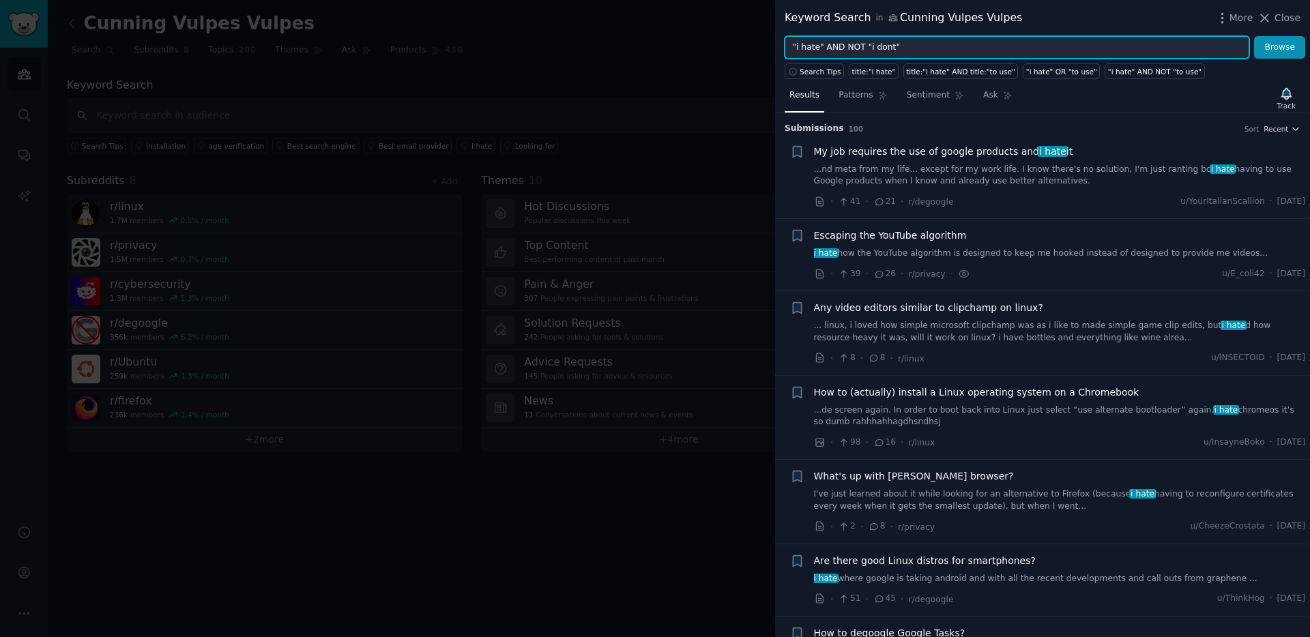
click at [851, 48] on input ""i hate" AND NOT "i dont"" at bounding box center [1016, 47] width 464 height 23
click at [1227, 36] on button "Browse" at bounding box center [1279, 47] width 51 height 23
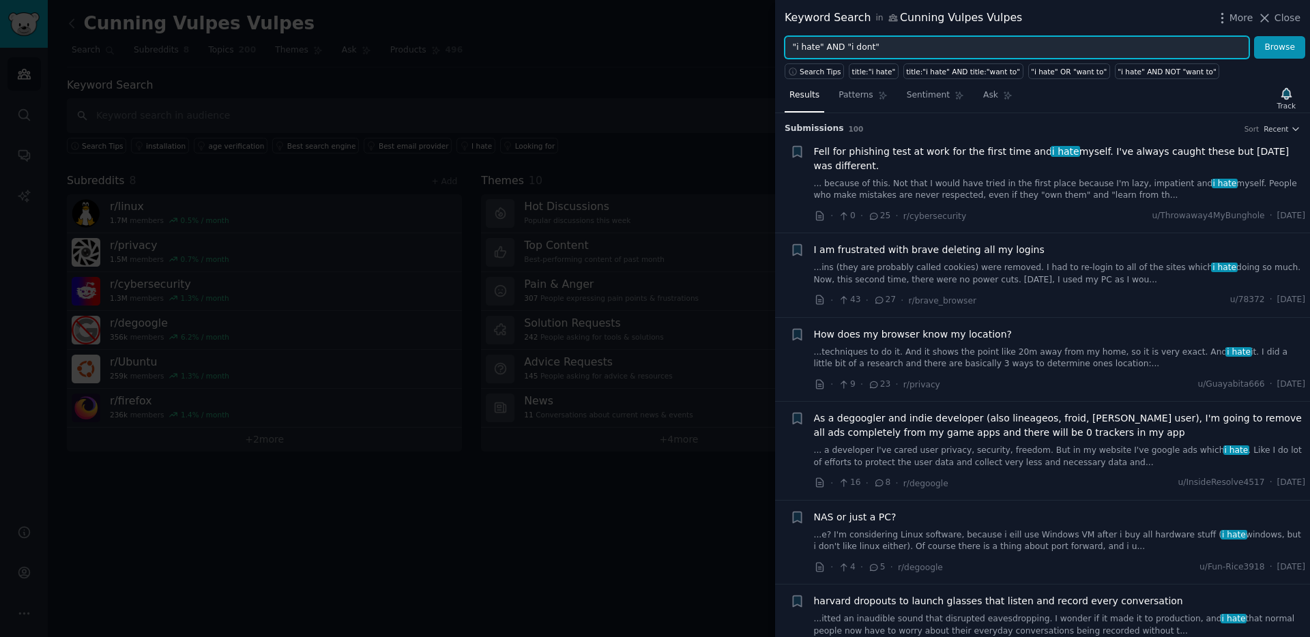
click at [831, 46] on input ""i hate" AND "i dont"" at bounding box center [1016, 47] width 464 height 23
click at [883, 48] on input ""i hate" OR "i dont"" at bounding box center [1016, 47] width 464 height 23
type input ""i hate" OR "i dont" OR "want to" OR "i love""
click at [1227, 36] on button "Browse" at bounding box center [1279, 47] width 51 height 23
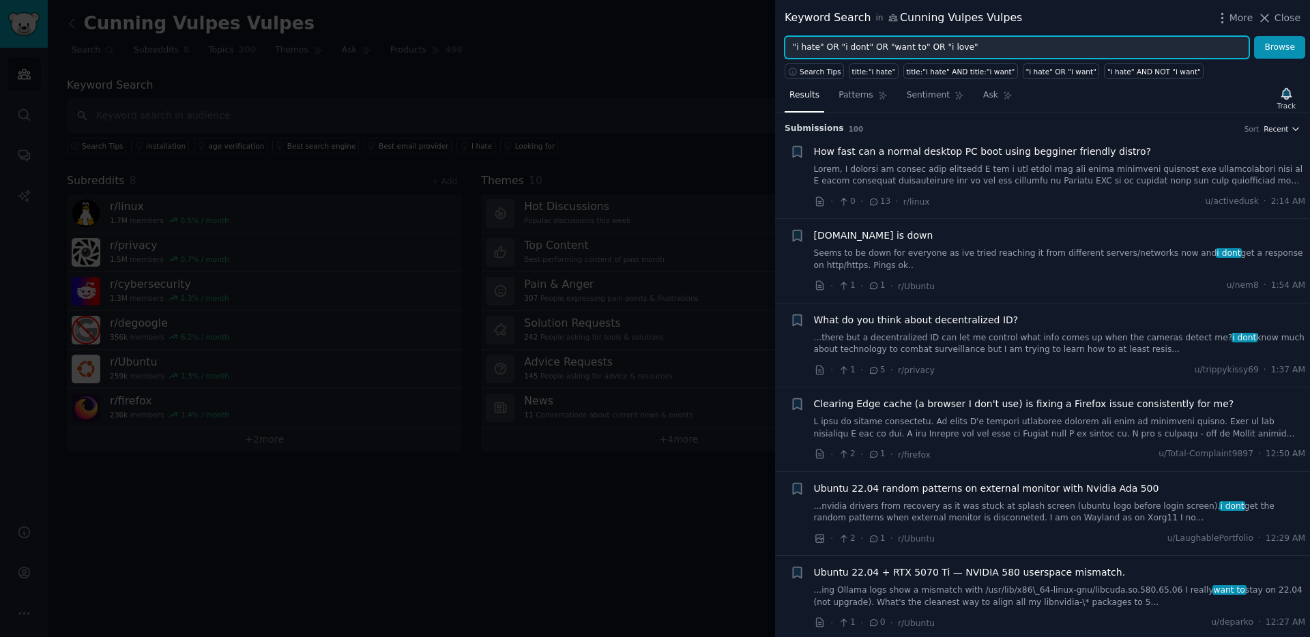
click at [1227, 131] on span "Recent" at bounding box center [1275, 129] width 25 height 10
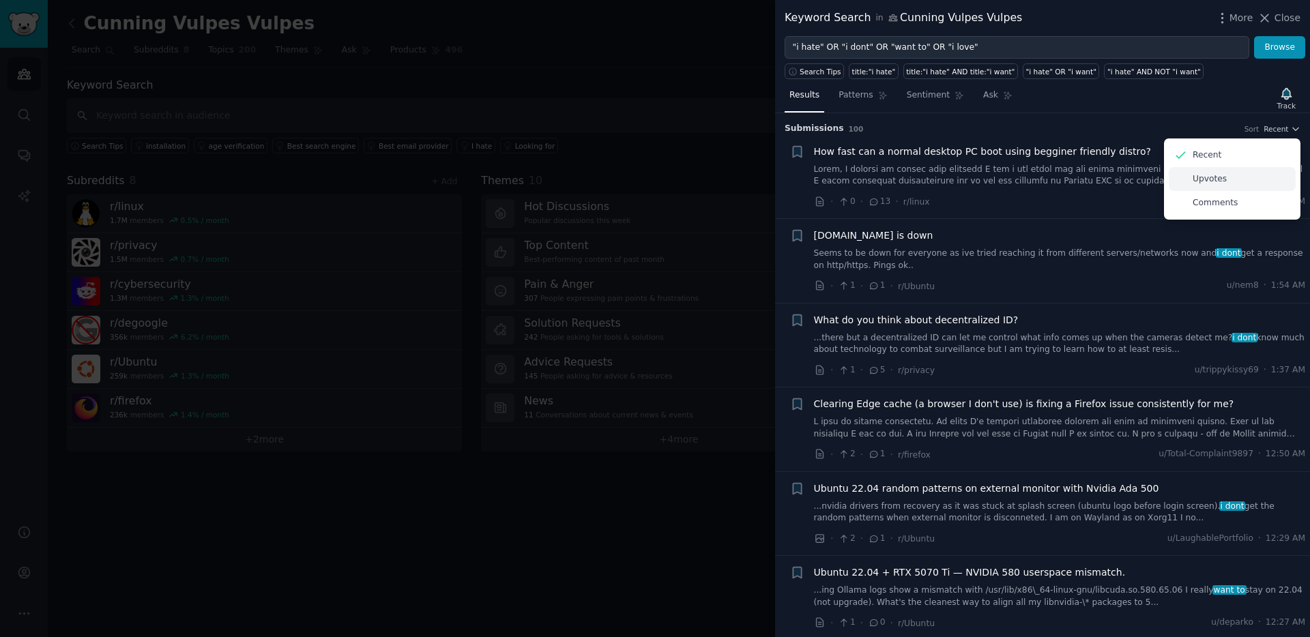
click at [1209, 175] on p "Upvotes" at bounding box center [1209, 179] width 34 height 12
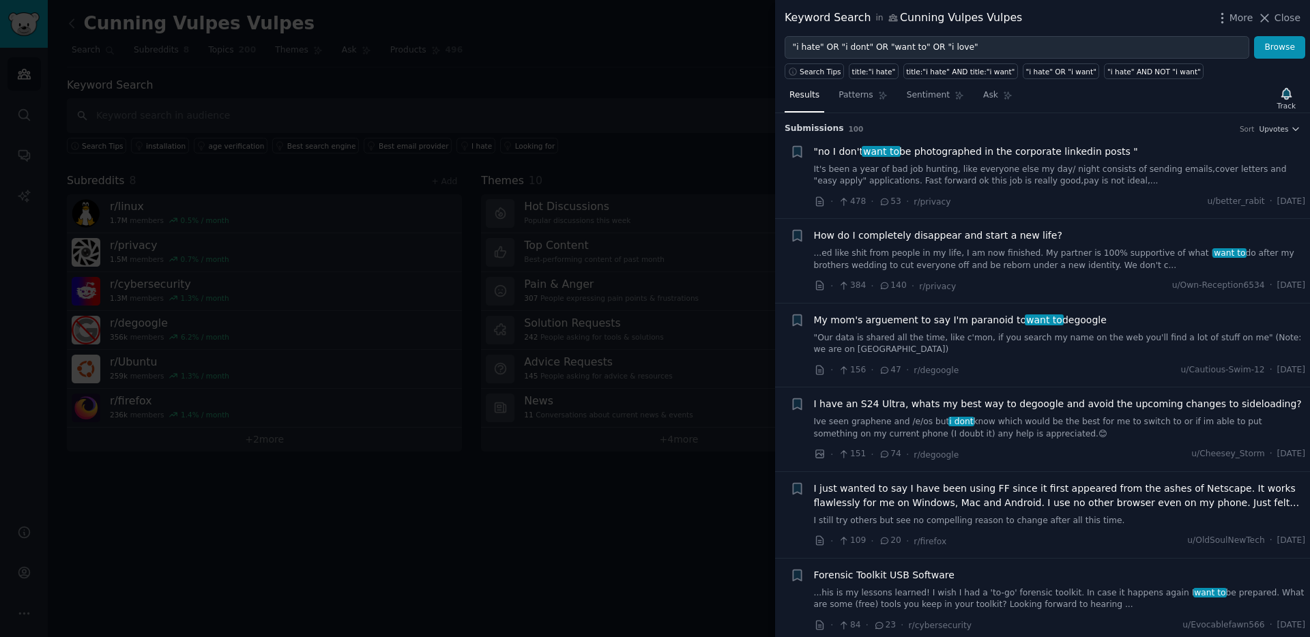
click at [1022, 177] on link "It's been a year of bad job hunting, like everyone else my day/ night consists …" at bounding box center [1060, 176] width 492 height 24
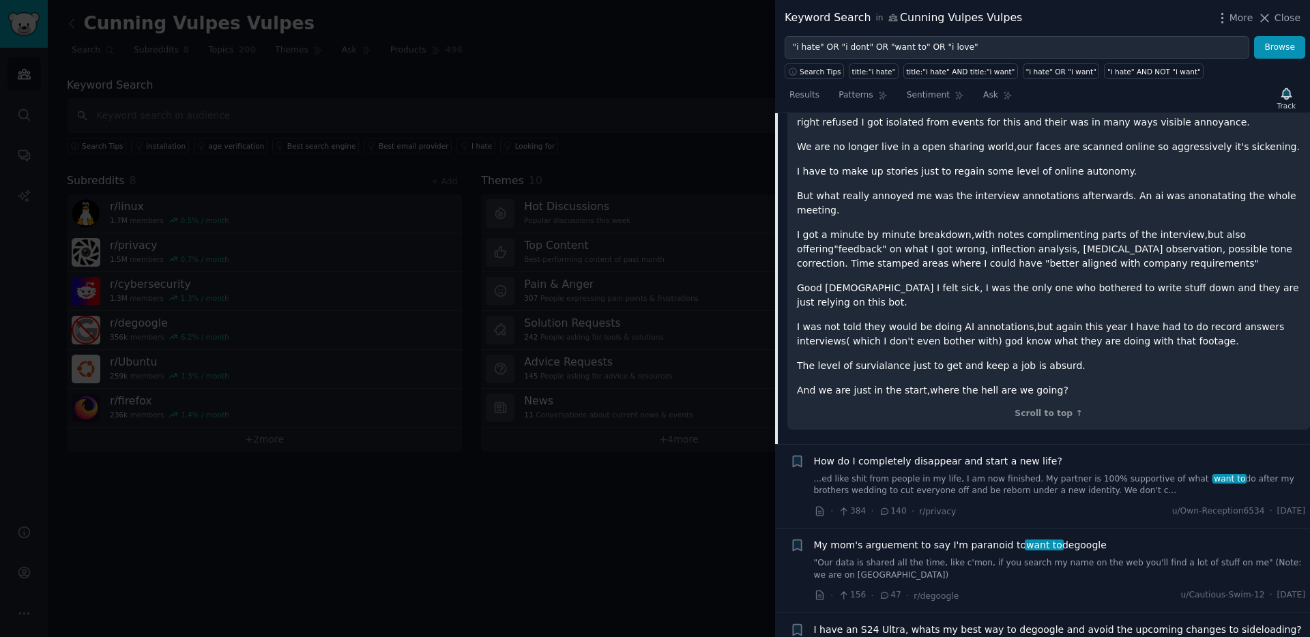
scroll to position [448, 0]
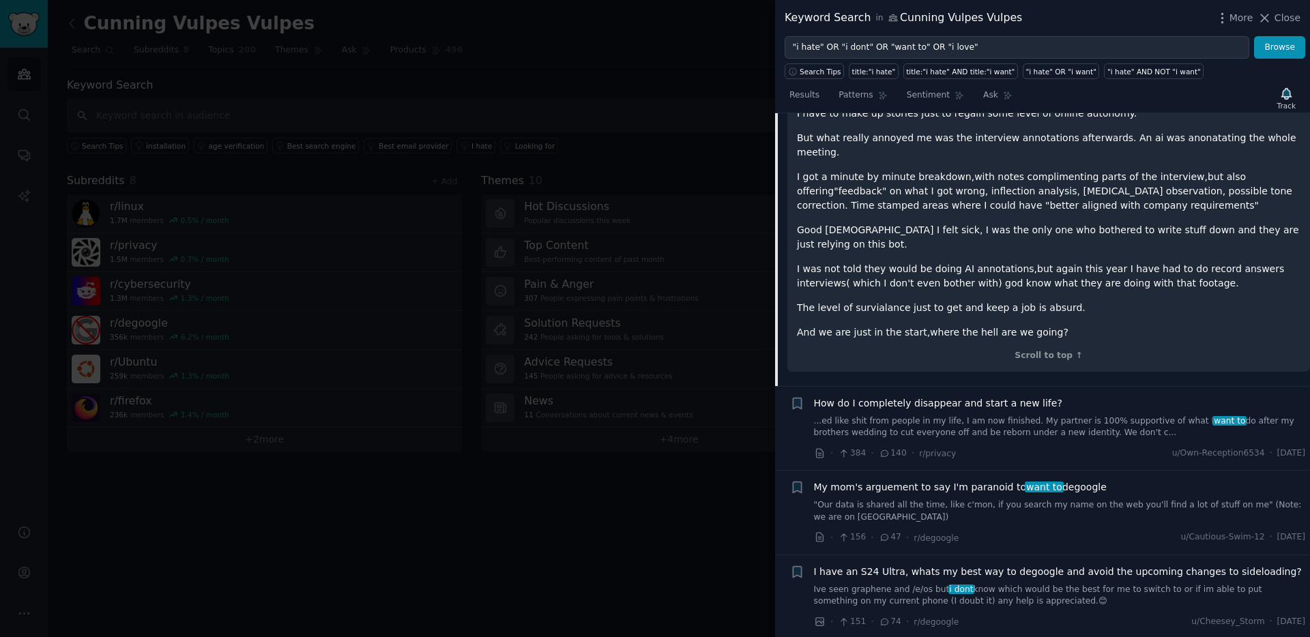
click at [1049, 415] on link "...ed like shit from people in my life, I am now finished. My partner is 100% s…" at bounding box center [1060, 427] width 492 height 24
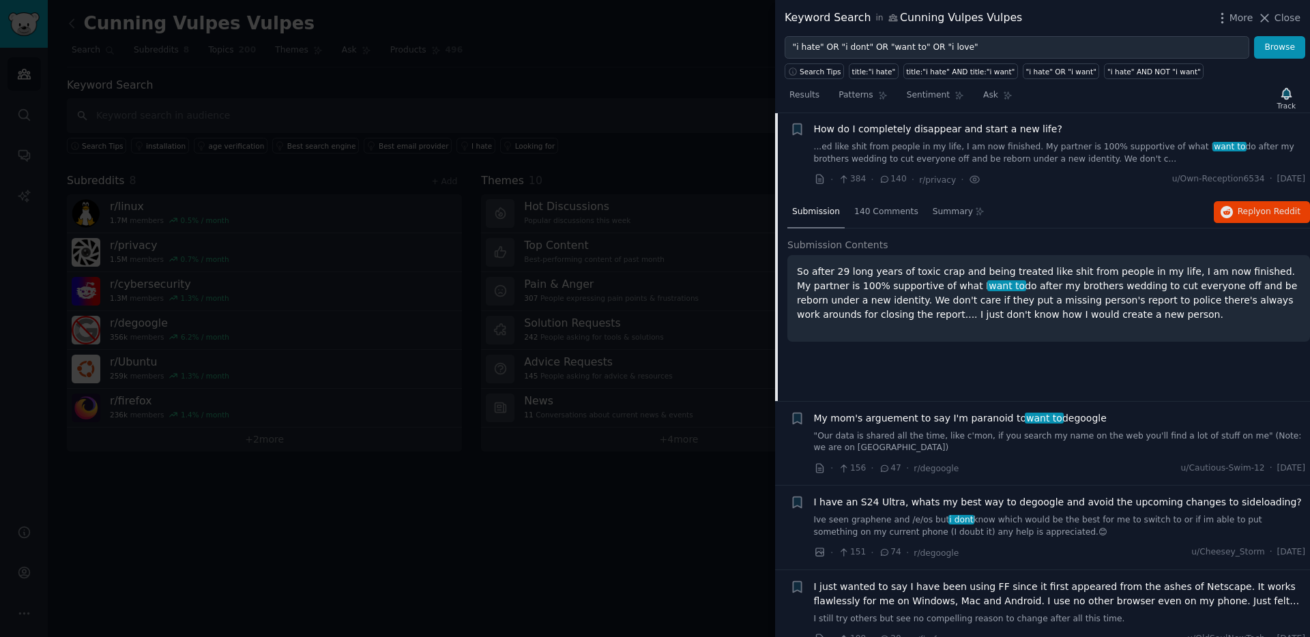
scroll to position [106, 0]
drag, startPoint x: 1015, startPoint y: 289, endPoint x: 1123, endPoint y: 320, distance: 112.9
click at [1123, 320] on p "So after 29 long years of toxic crap and being treated like shit from people in…" at bounding box center [1048, 293] width 503 height 57
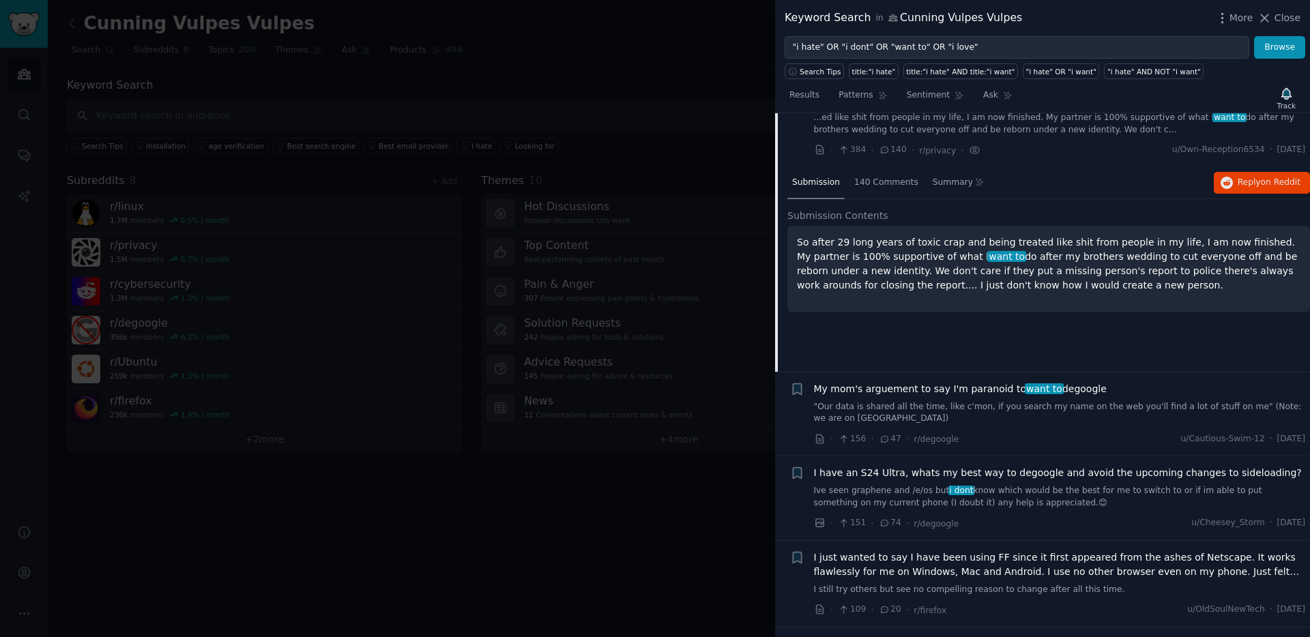
scroll to position [181, 0]
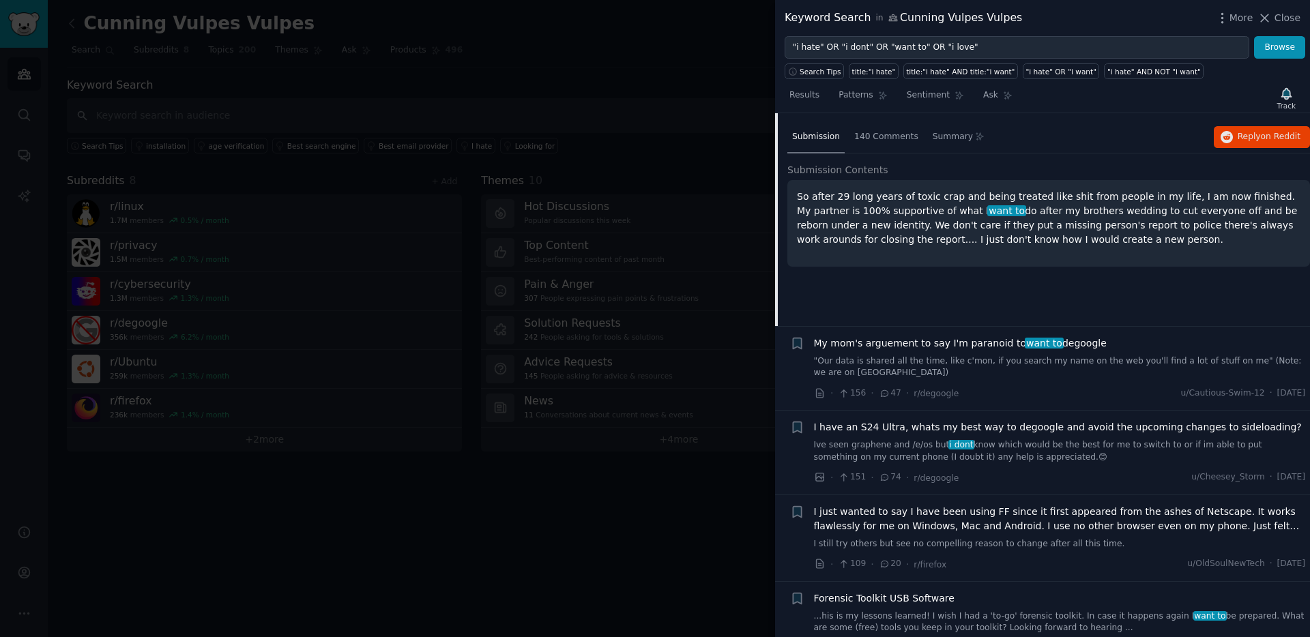
click at [921, 360] on link ""Our data is shared all the time, like c'mon, if you search my name on the web …" at bounding box center [1060, 367] width 492 height 24
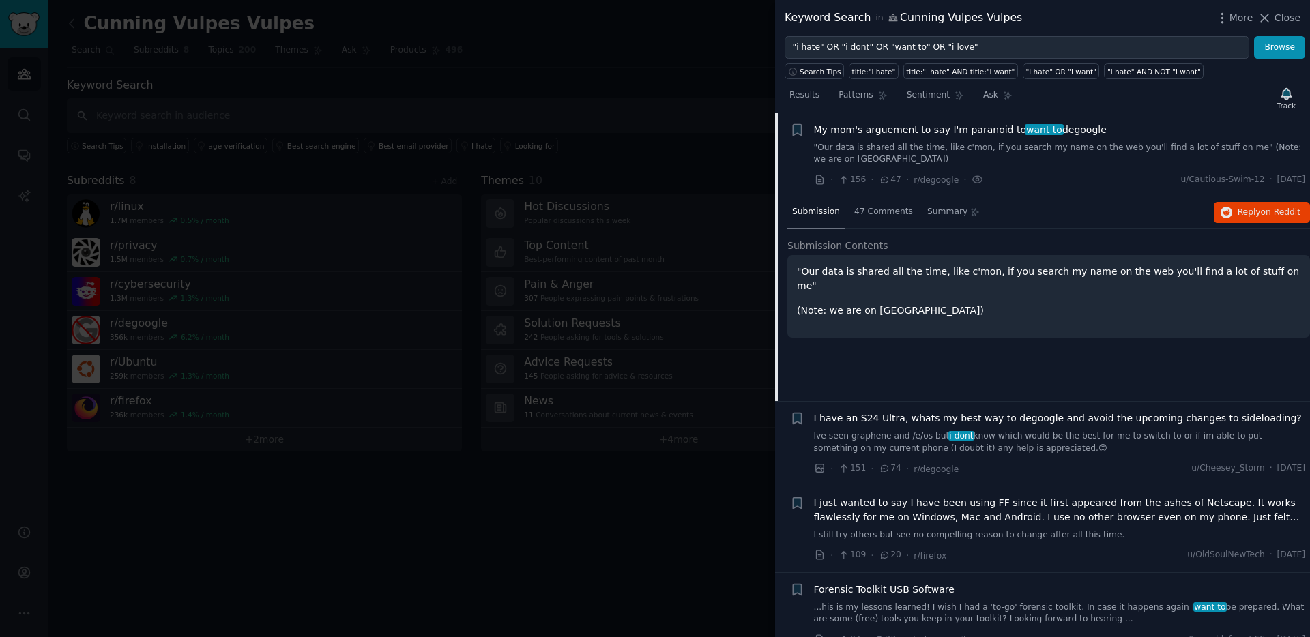
scroll to position [293, 0]
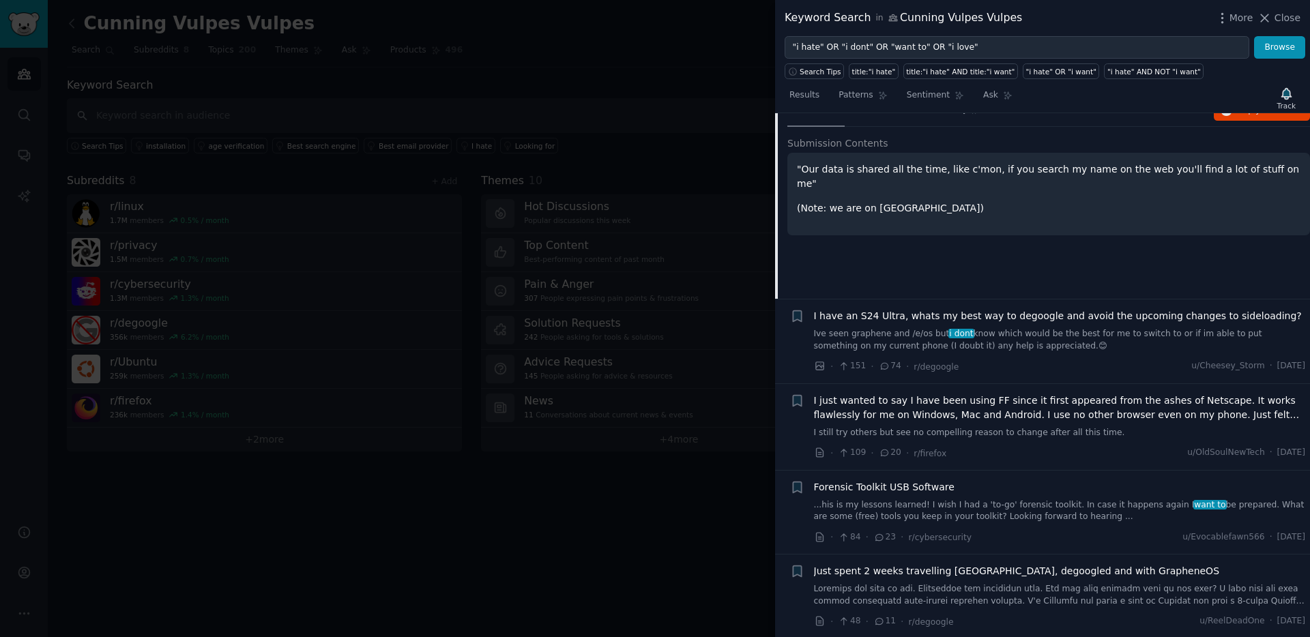
click at [856, 410] on span "I just wanted to say I have been using FF since it first appeared from the ashe…" at bounding box center [1060, 408] width 492 height 29
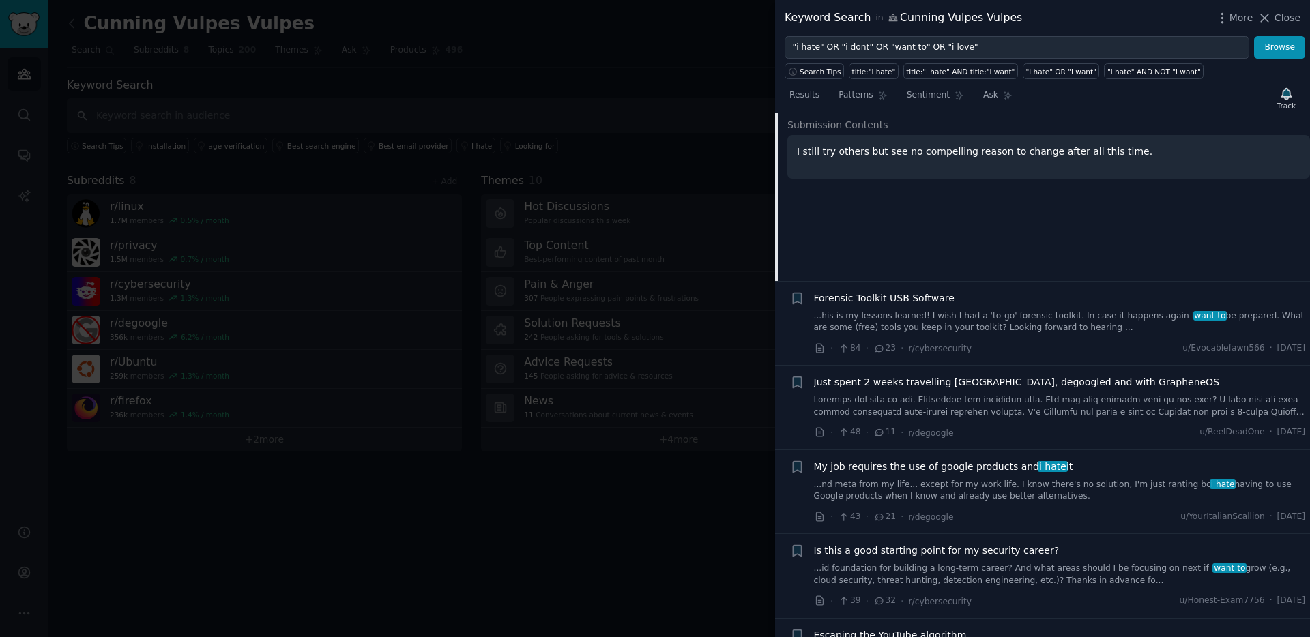
scroll to position [481, 0]
click at [1001, 407] on link at bounding box center [1060, 407] width 492 height 24
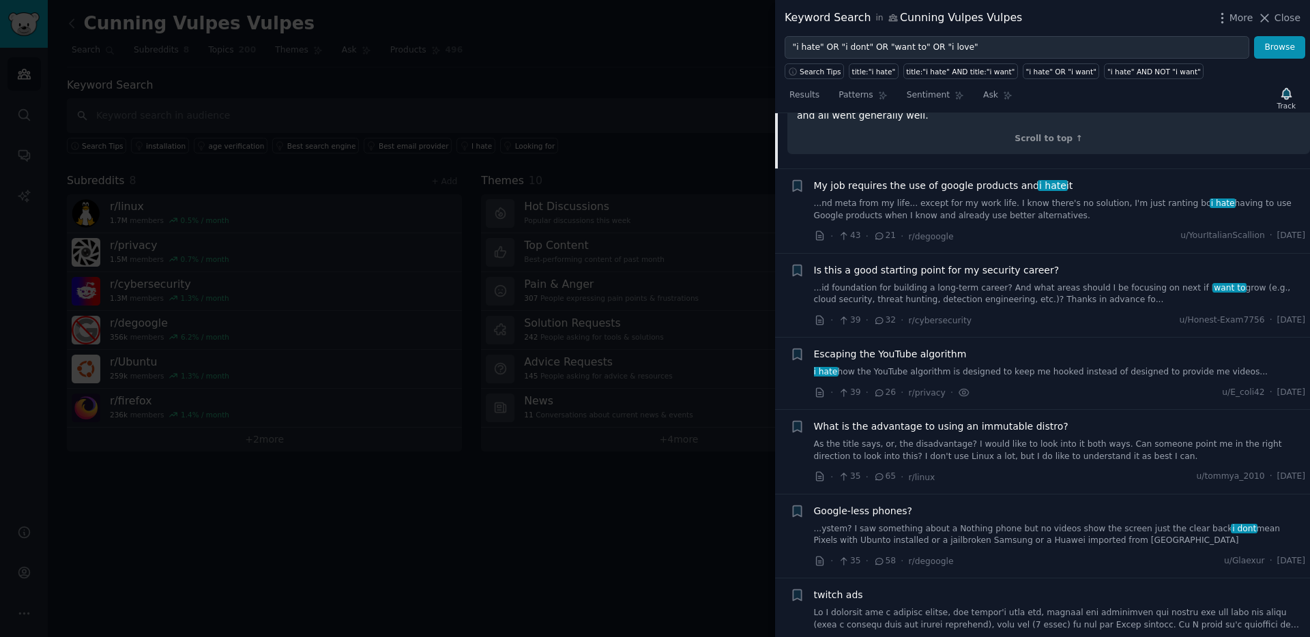
scroll to position [975, 0]
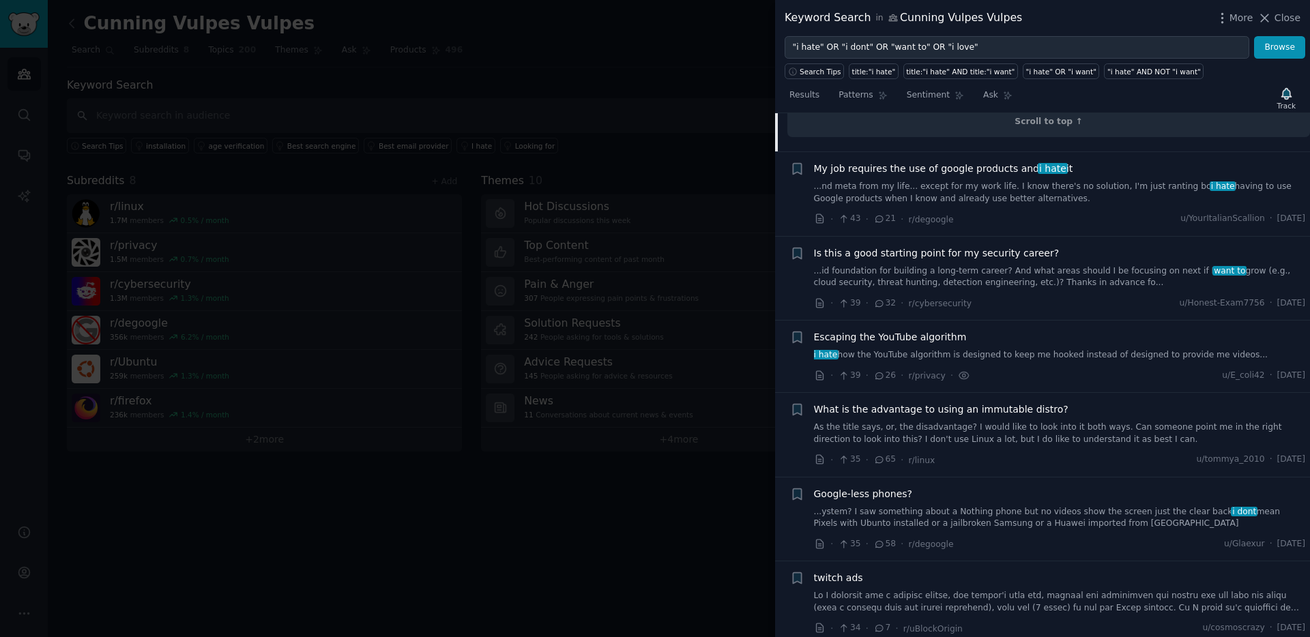
click at [979, 183] on link "...nd meta from my life... except for my work life. I know there's no solution,…" at bounding box center [1060, 193] width 492 height 24
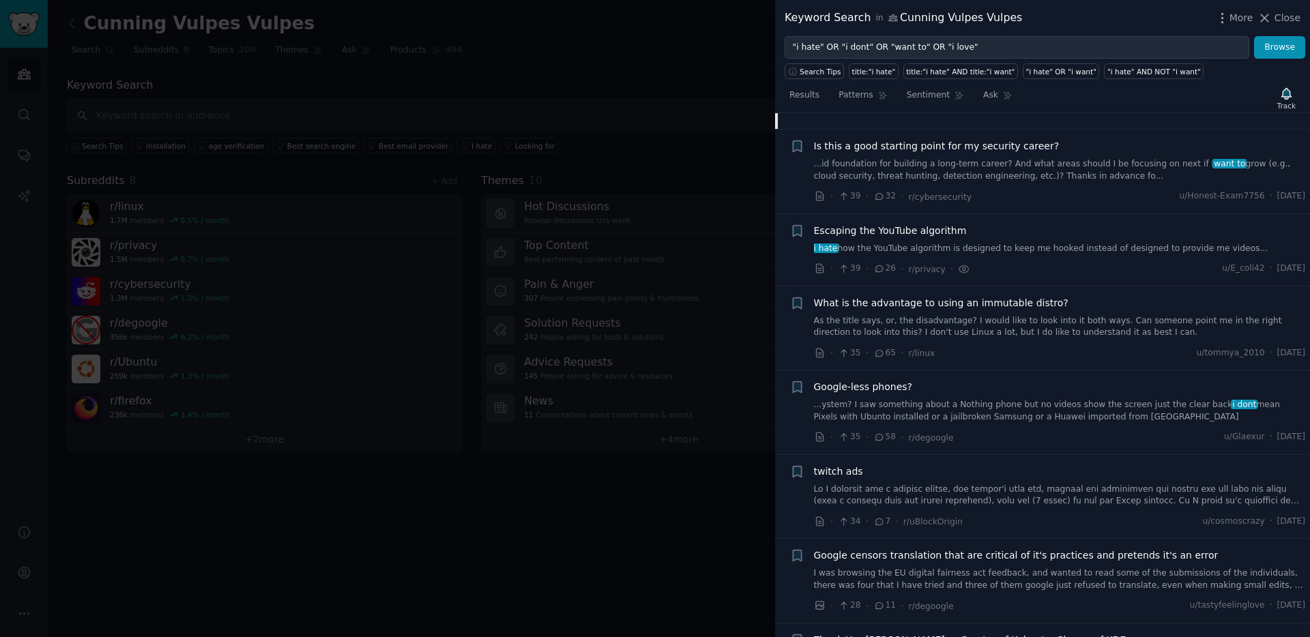
scroll to position [891, 0]
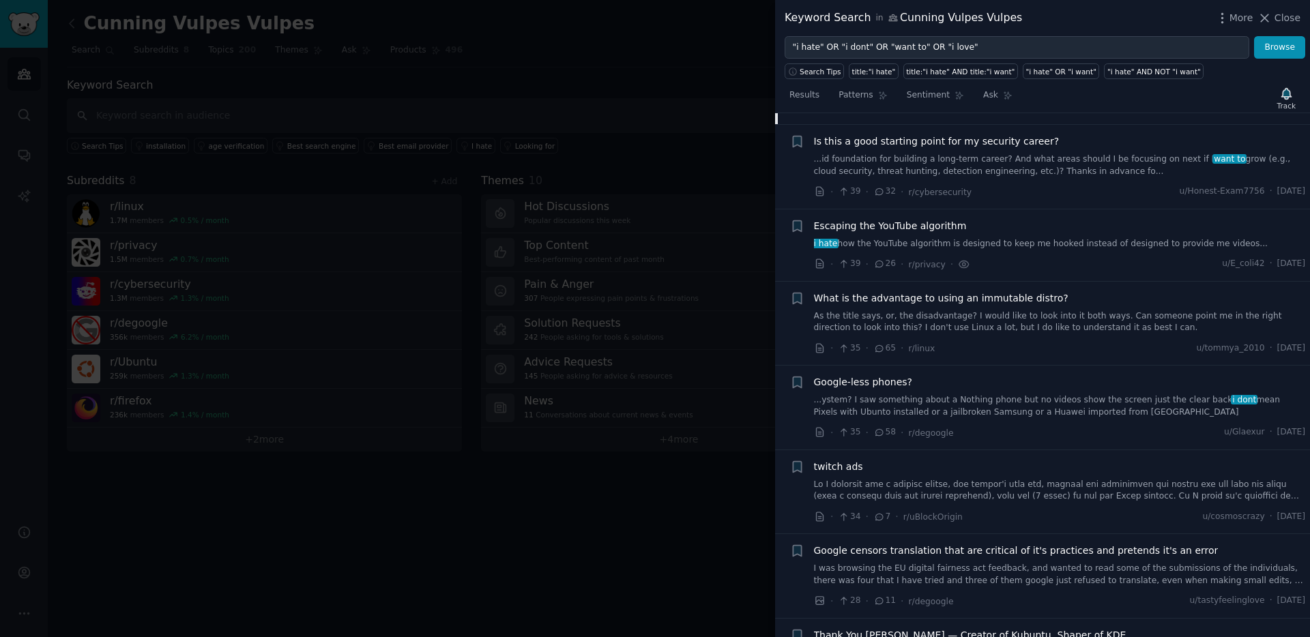
click at [969, 407] on link "...ystem? I saw something about a Nothing phone but no videos show the screen j…" at bounding box center [1060, 406] width 492 height 24
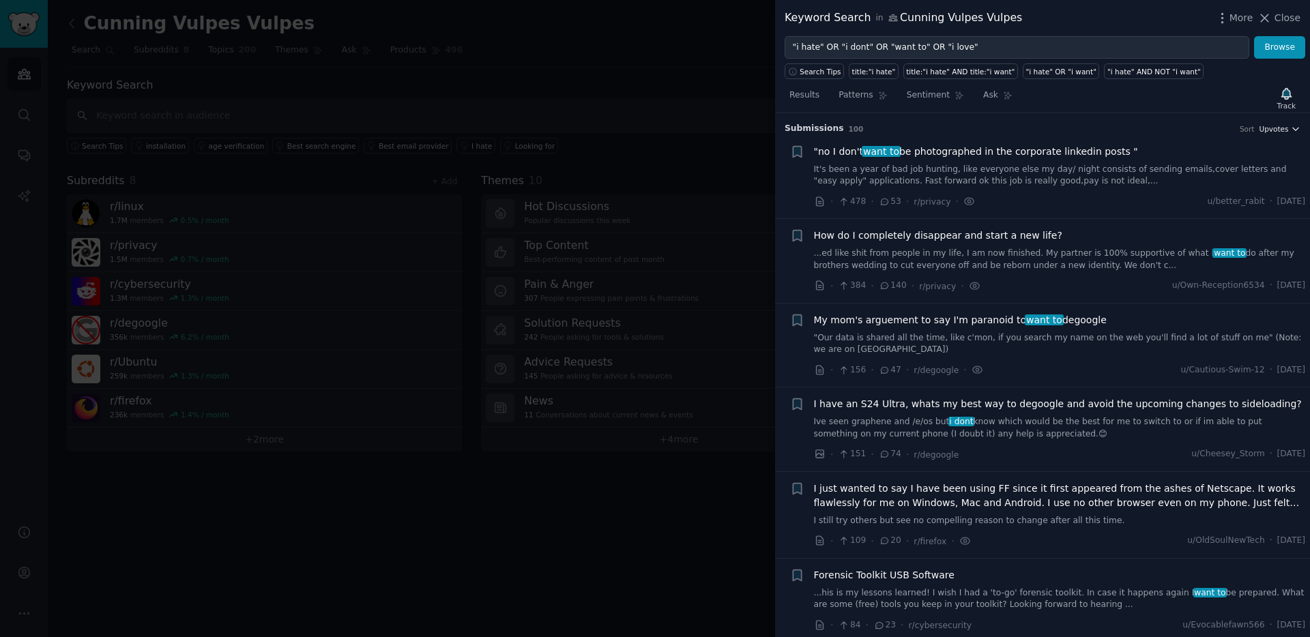
click at [1227, 124] on span "Upvotes" at bounding box center [1272, 129] width 29 height 10
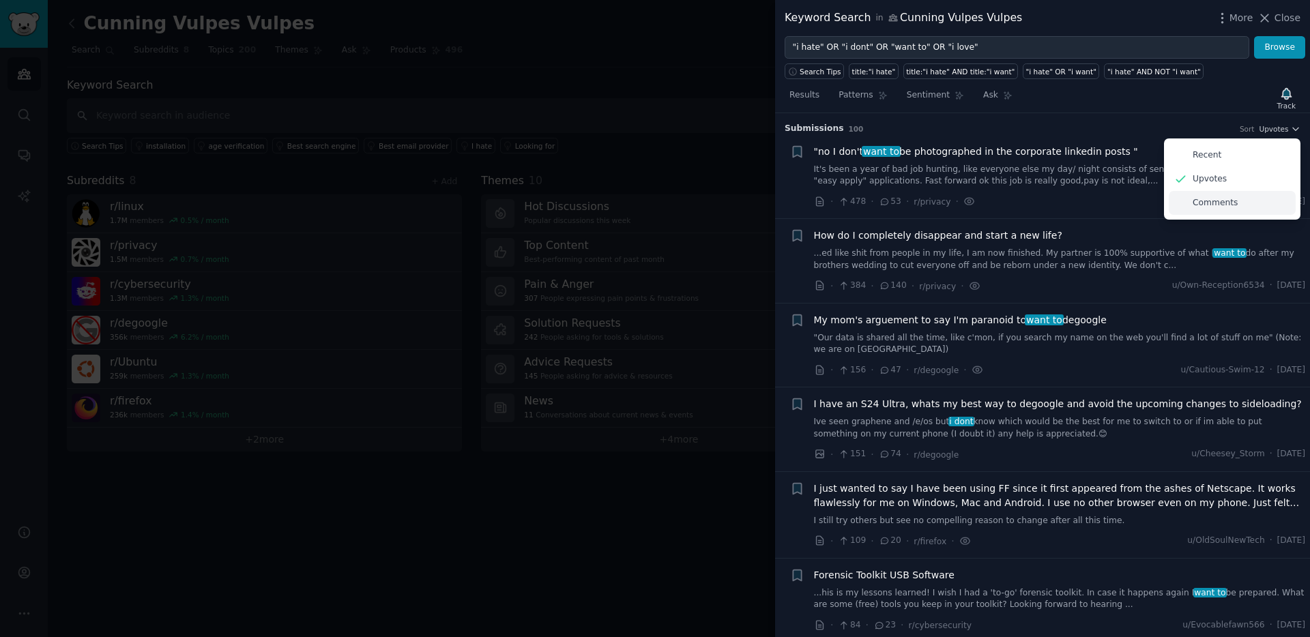
click at [1213, 205] on p "Comments" at bounding box center [1214, 203] width 45 height 12
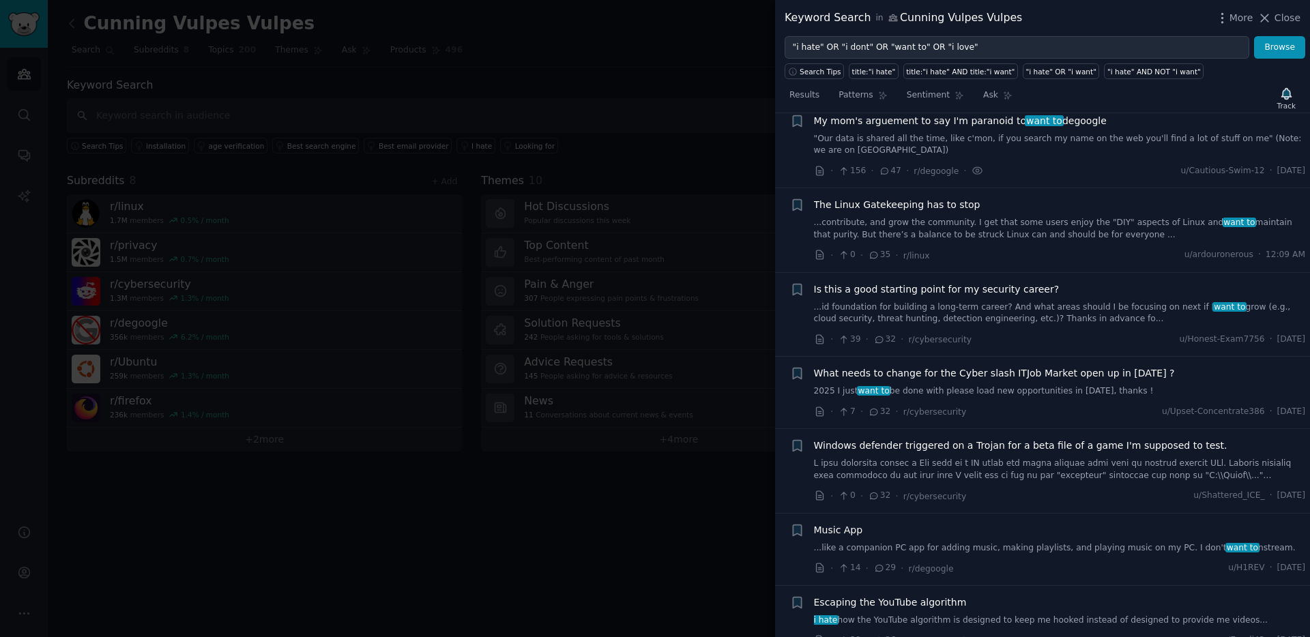
scroll to position [1048, 0]
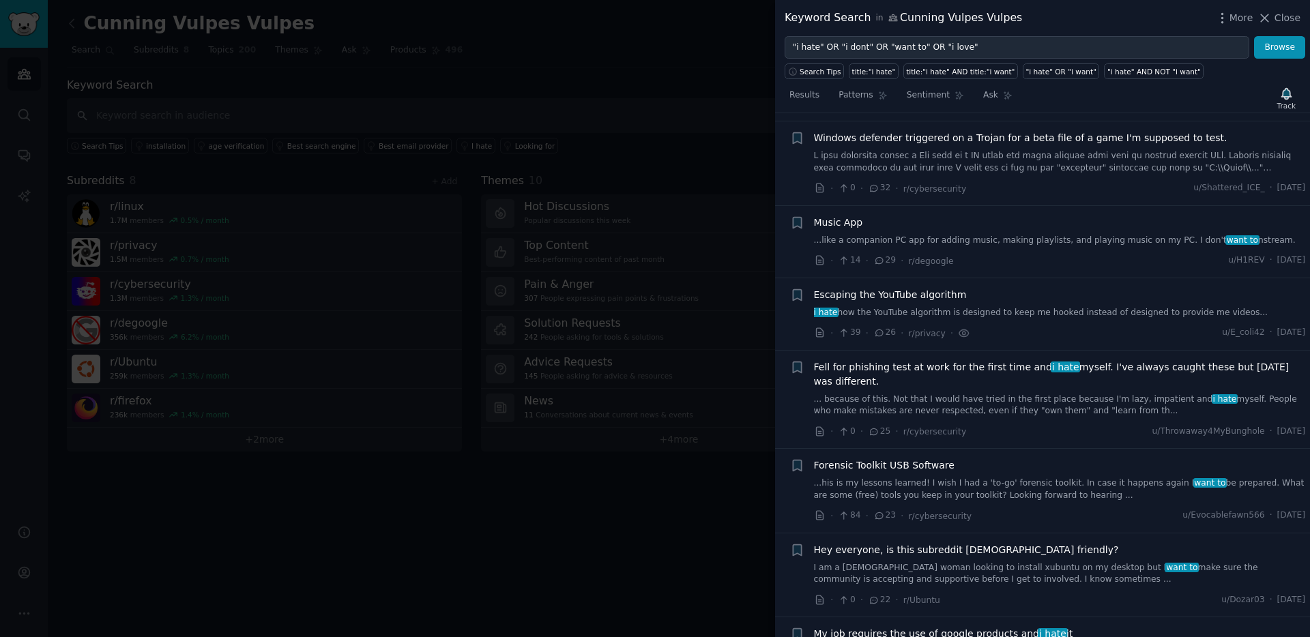
click at [888, 374] on span "Fell for phishing test at work for the first time and i hate myself. I've alway…" at bounding box center [1060, 374] width 492 height 29
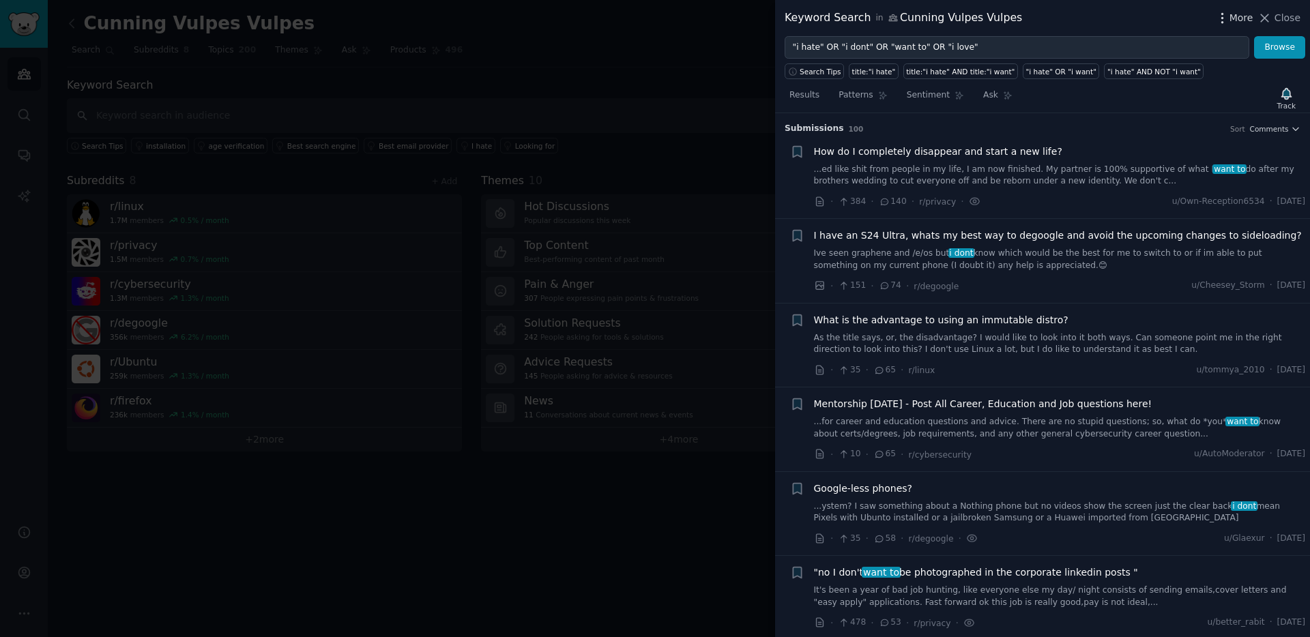
click at [1227, 16] on icon "button" at bounding box center [1222, 18] width 14 height 14
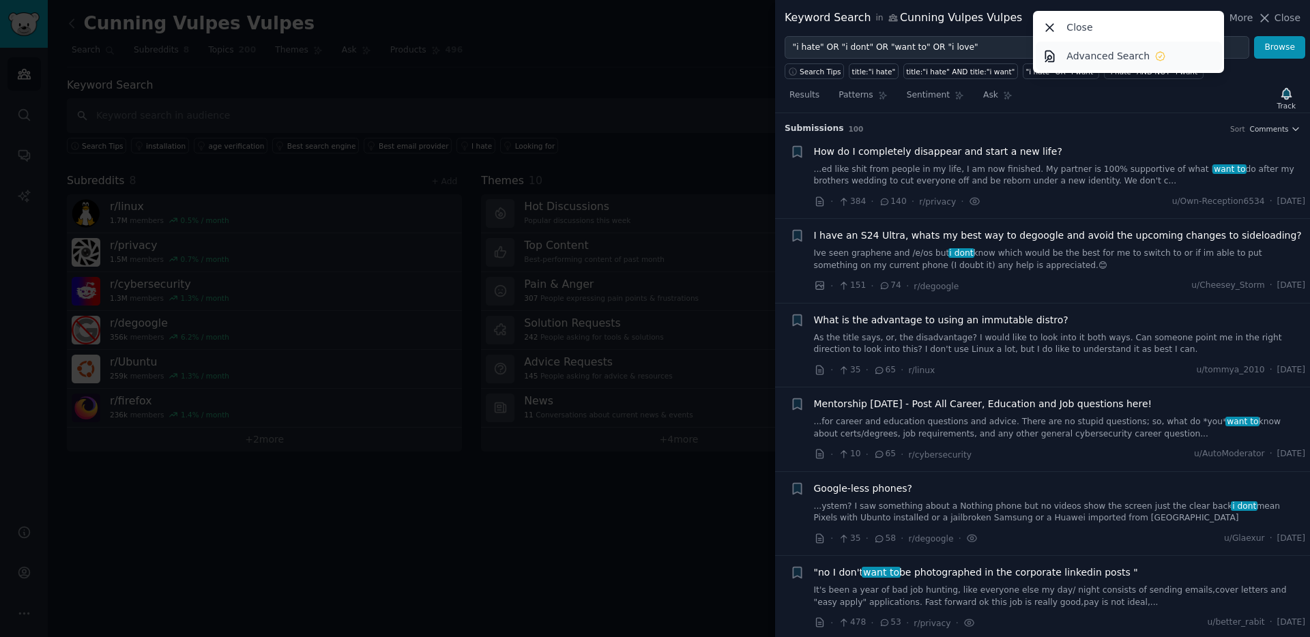
click at [1118, 57] on p "Advanced Search" at bounding box center [1107, 56] width 83 height 14
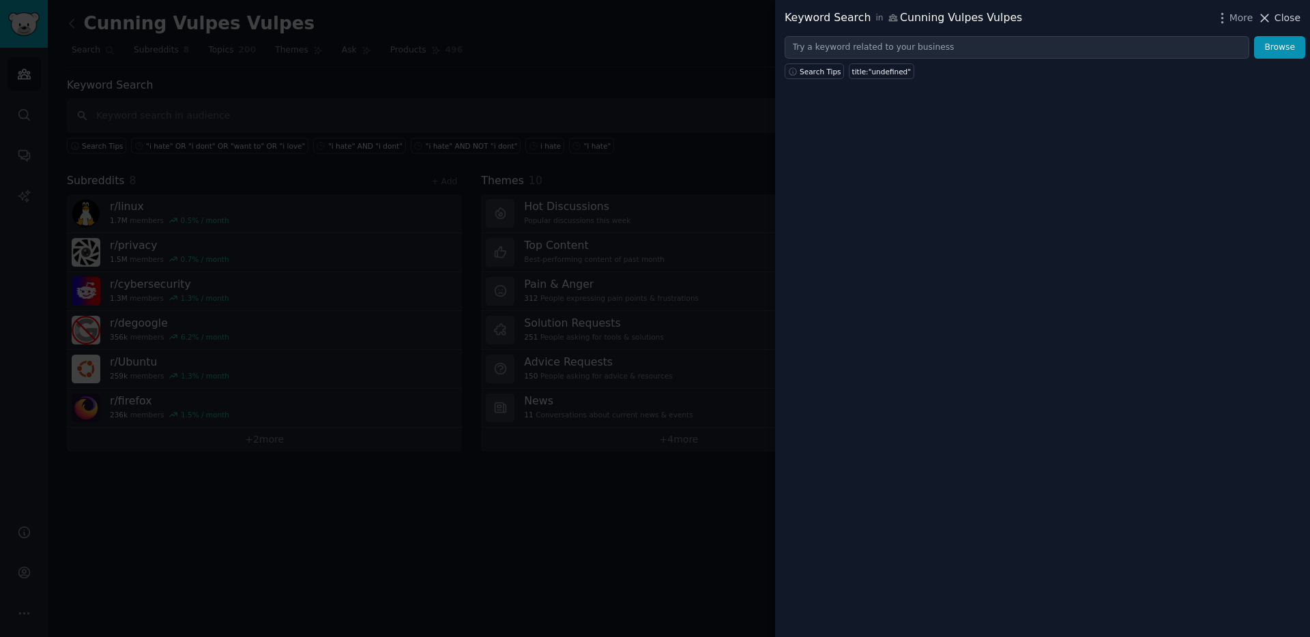
click at [1227, 19] on icon at bounding box center [1265, 18] width 8 height 8
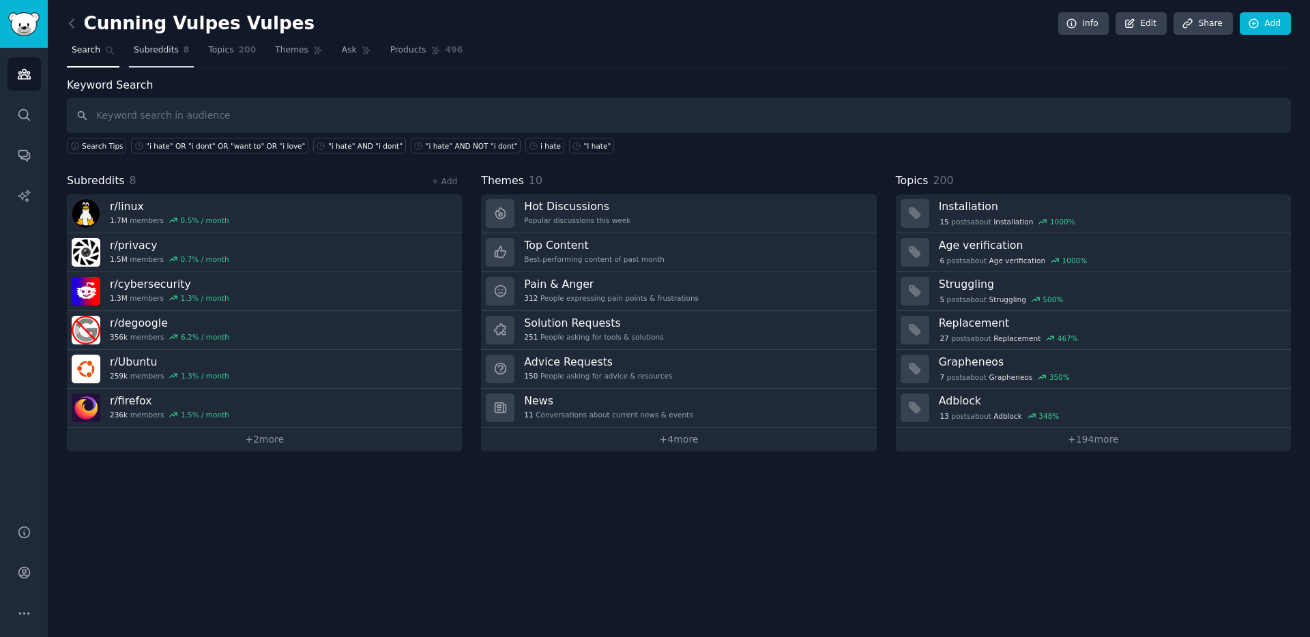
click at [146, 49] on span "Subreddits" at bounding box center [156, 50] width 45 height 12
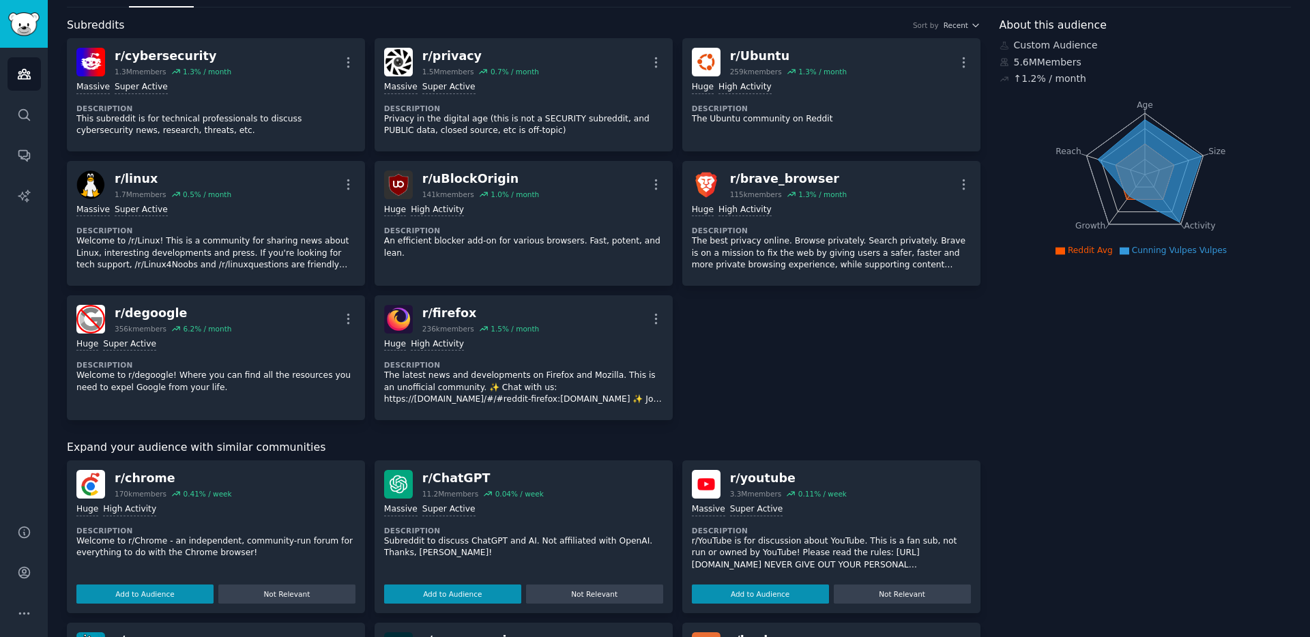
scroll to position [62, 0]
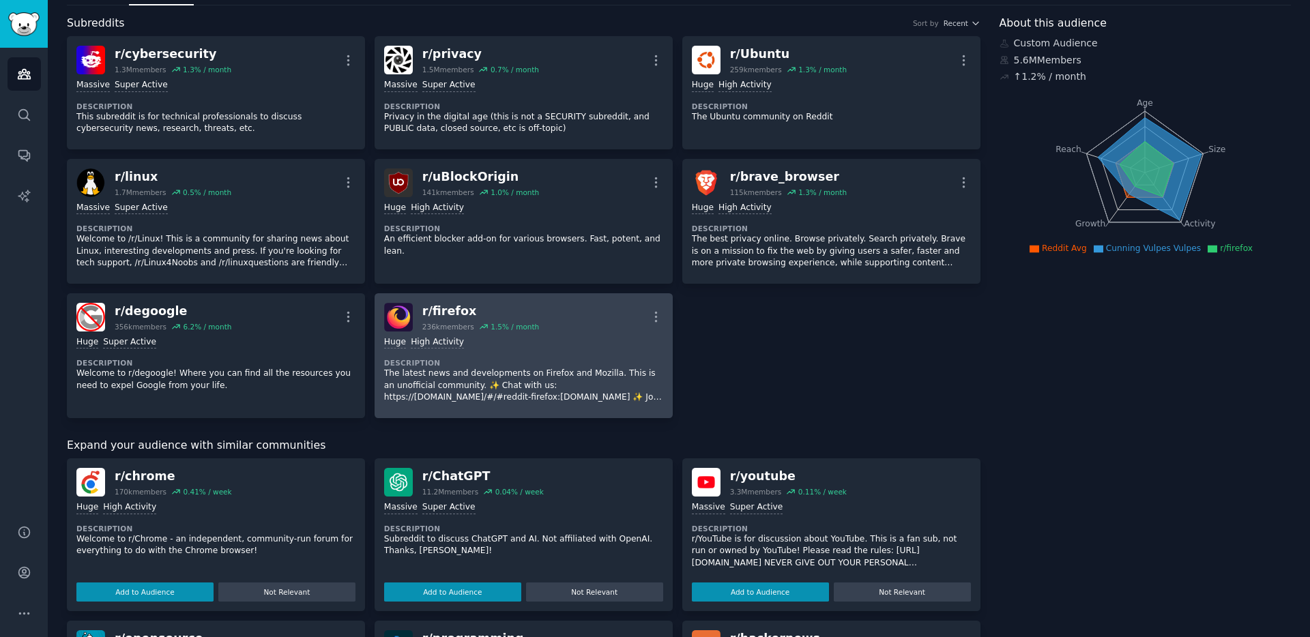
click at [392, 317] on img at bounding box center [398, 317] width 29 height 29
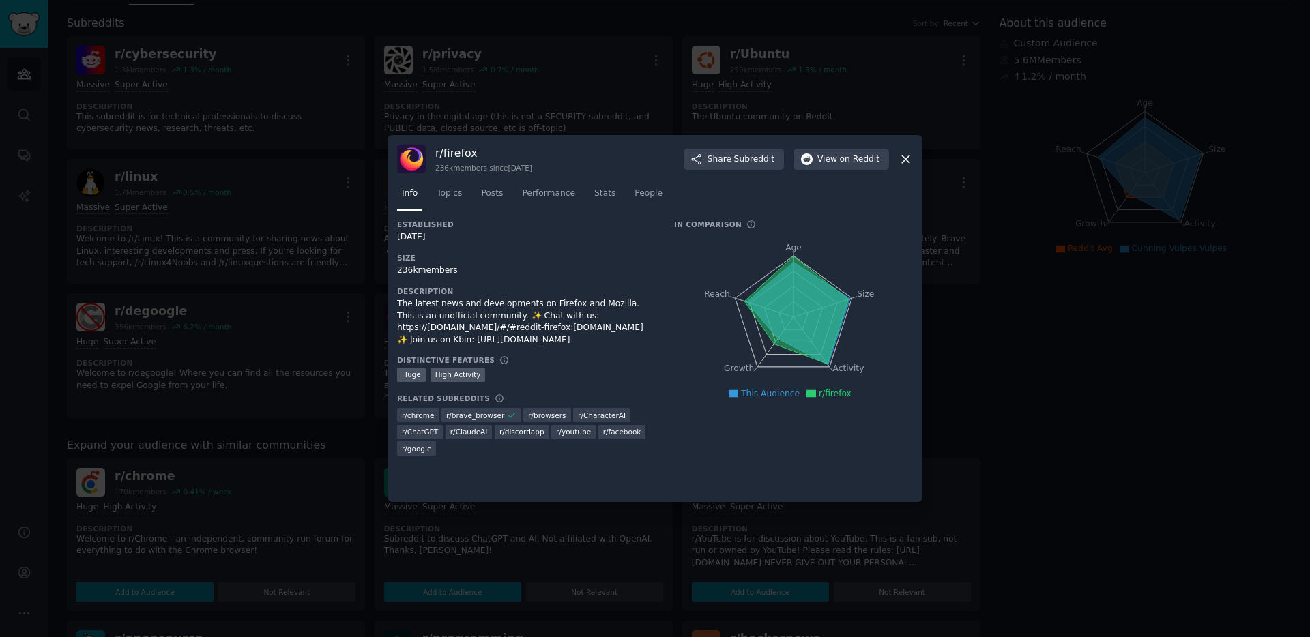
click at [797, 263] on icon at bounding box center [796, 310] width 104 height 108
click at [769, 396] on span "This Audience" at bounding box center [770, 394] width 59 height 10
click at [822, 395] on span "r/firefox" at bounding box center [834, 394] width 33 height 10
click at [455, 193] on span "Topics" at bounding box center [449, 194] width 25 height 12
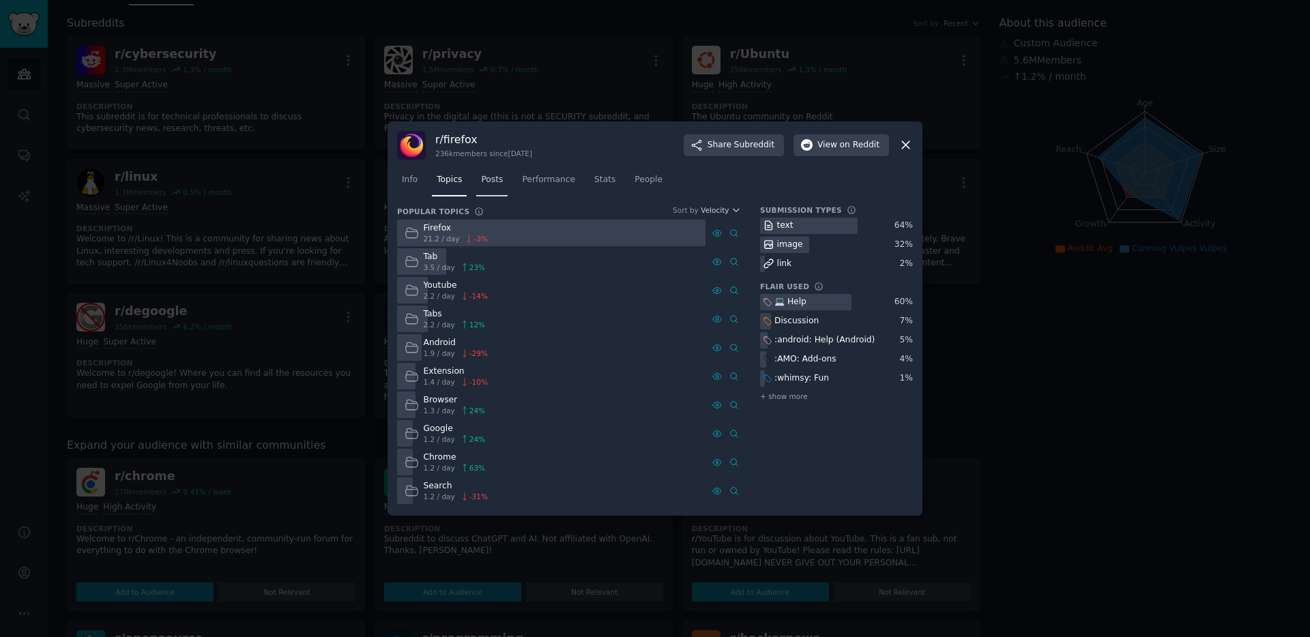
click at [486, 177] on span "Posts" at bounding box center [492, 180] width 22 height 12
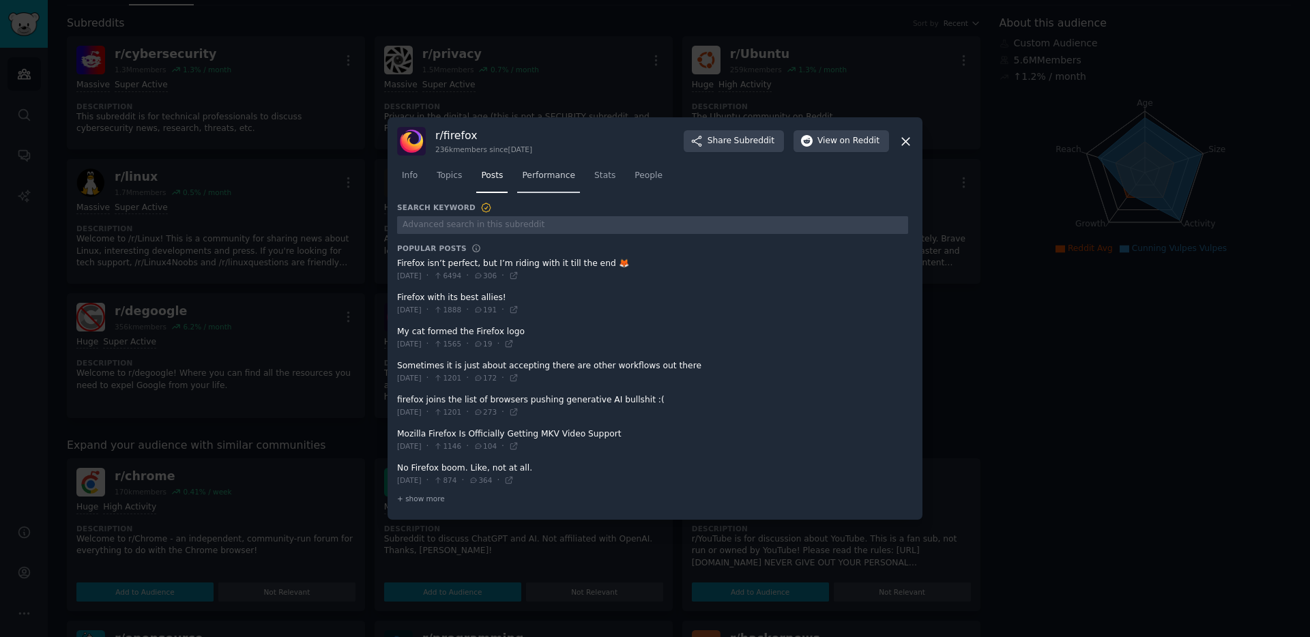
click at [548, 173] on span "Performance" at bounding box center [548, 176] width 53 height 12
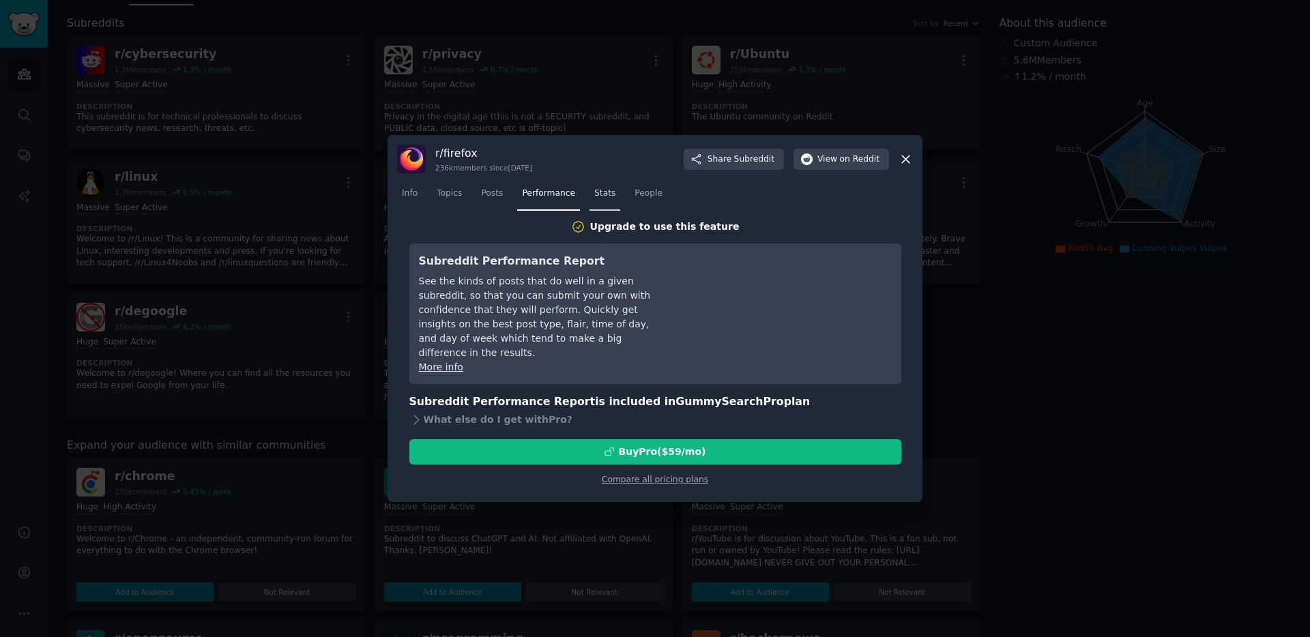
click at [606, 196] on span "Stats" at bounding box center [604, 194] width 21 height 12
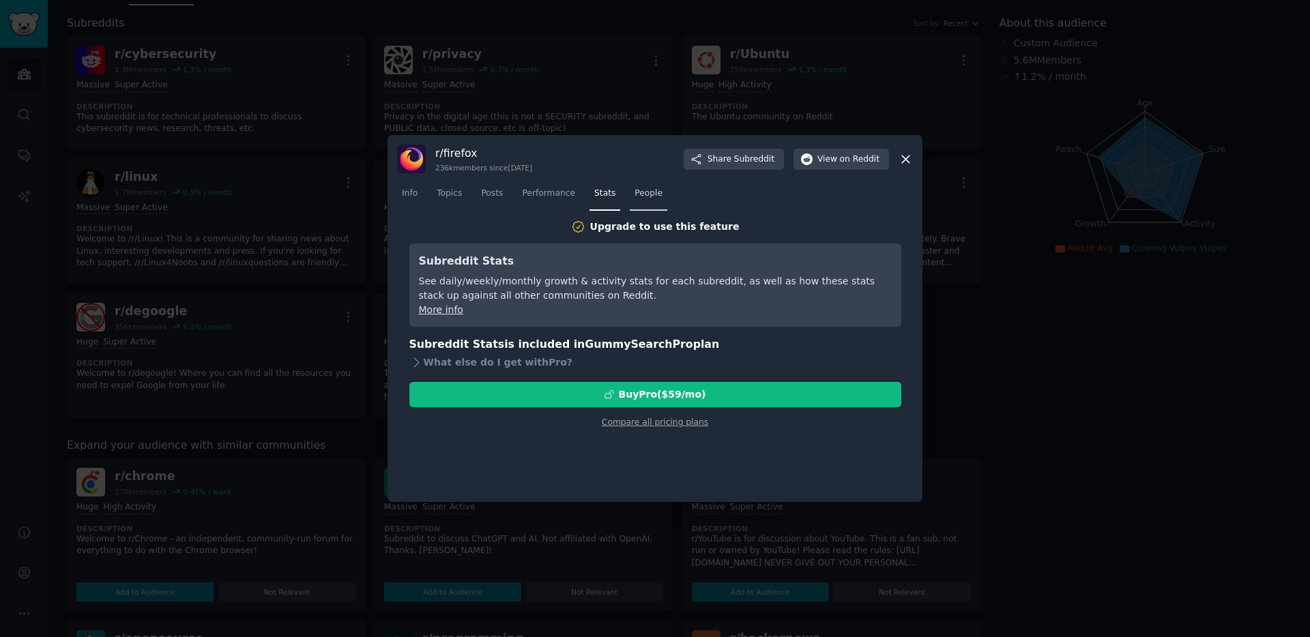
click at [650, 196] on span "People" at bounding box center [648, 194] width 28 height 12
click at [908, 158] on icon at bounding box center [905, 159] width 14 height 14
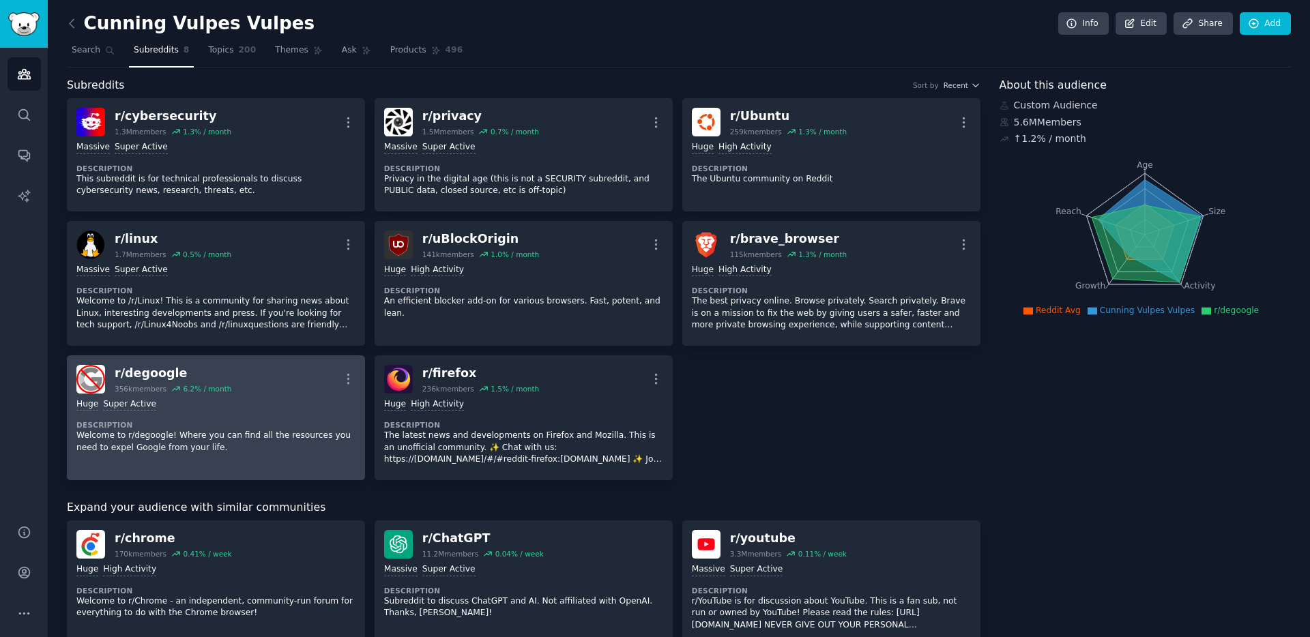
click at [239, 396] on div "Huge Super Active Description Welcome to r/degoogle! Where you can find all the…" at bounding box center [215, 426] width 279 height 65
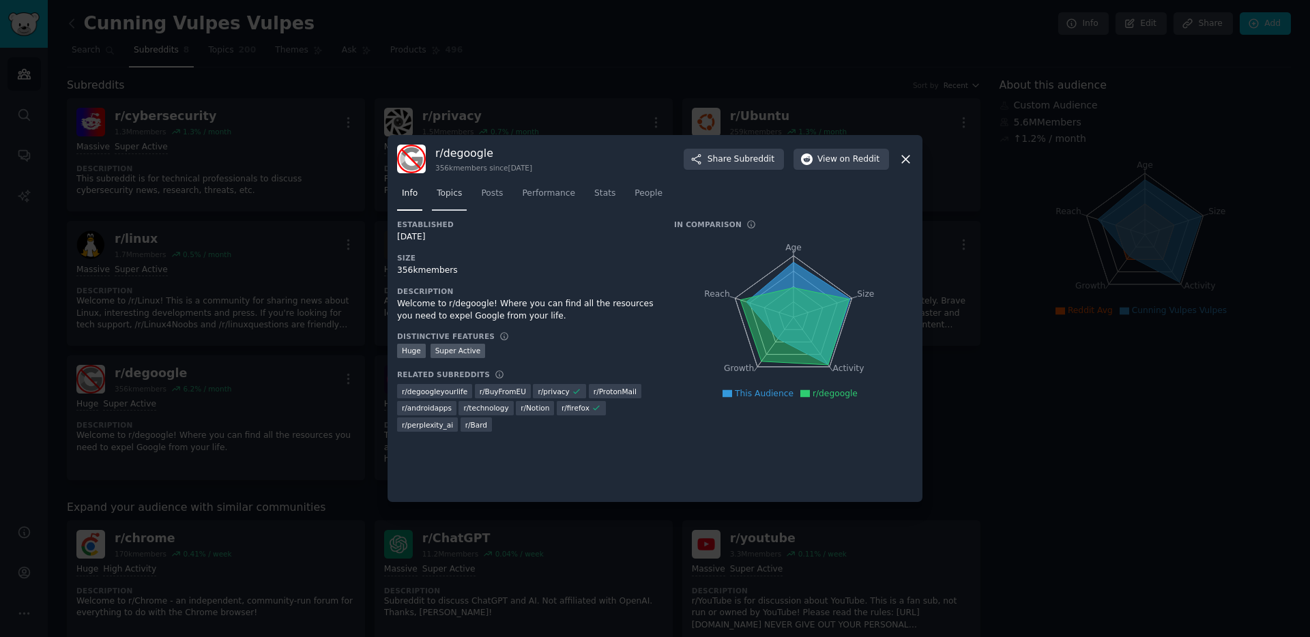
click at [448, 195] on span "Topics" at bounding box center [449, 194] width 25 height 12
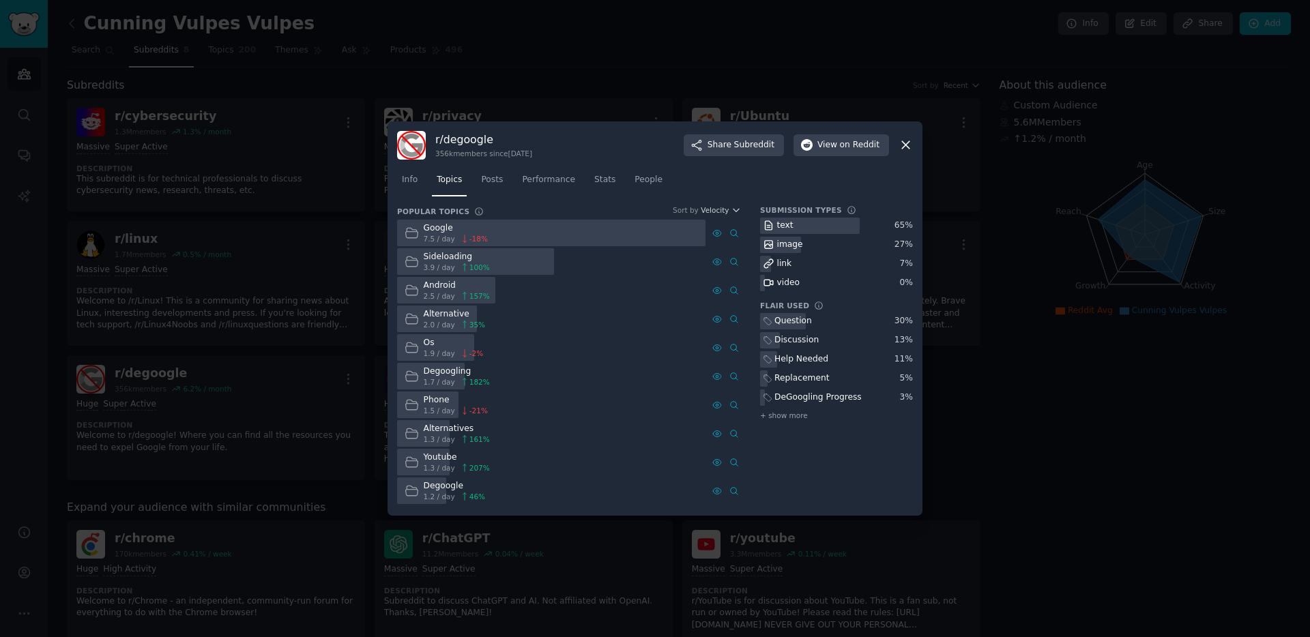
click at [527, 264] on div at bounding box center [475, 261] width 157 height 27
click at [509, 259] on div at bounding box center [475, 261] width 157 height 27
click at [902, 142] on icon at bounding box center [906, 146] width 8 height 8
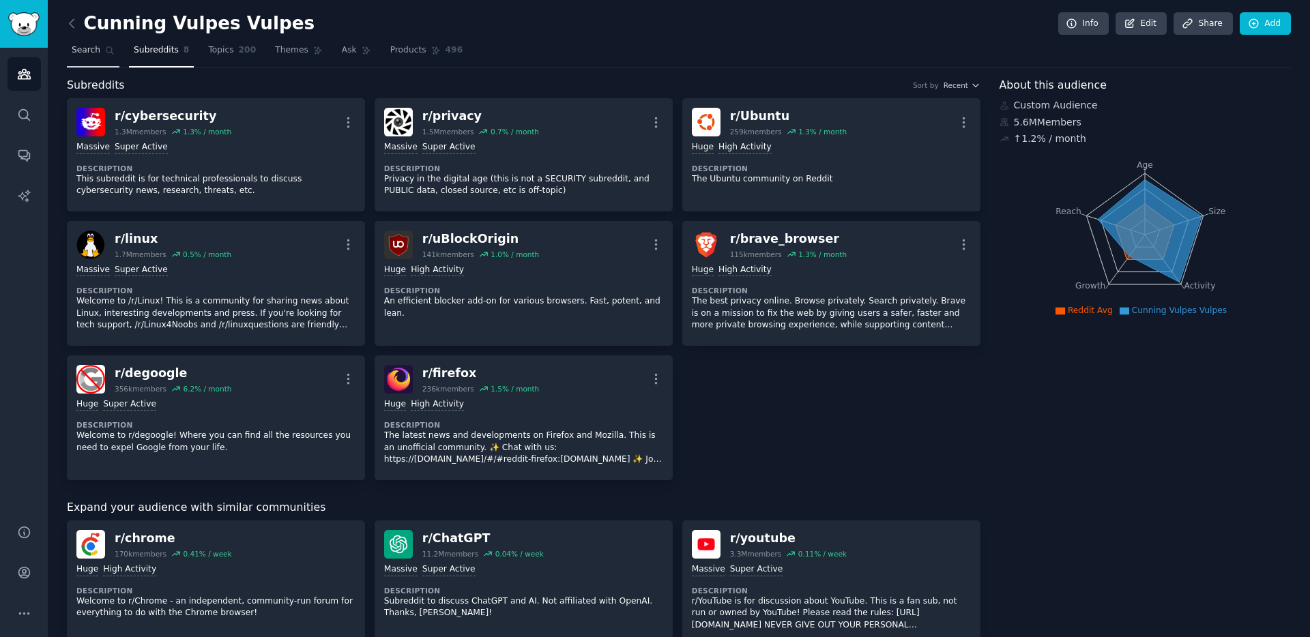
click at [109, 52] on icon at bounding box center [110, 51] width 8 height 8
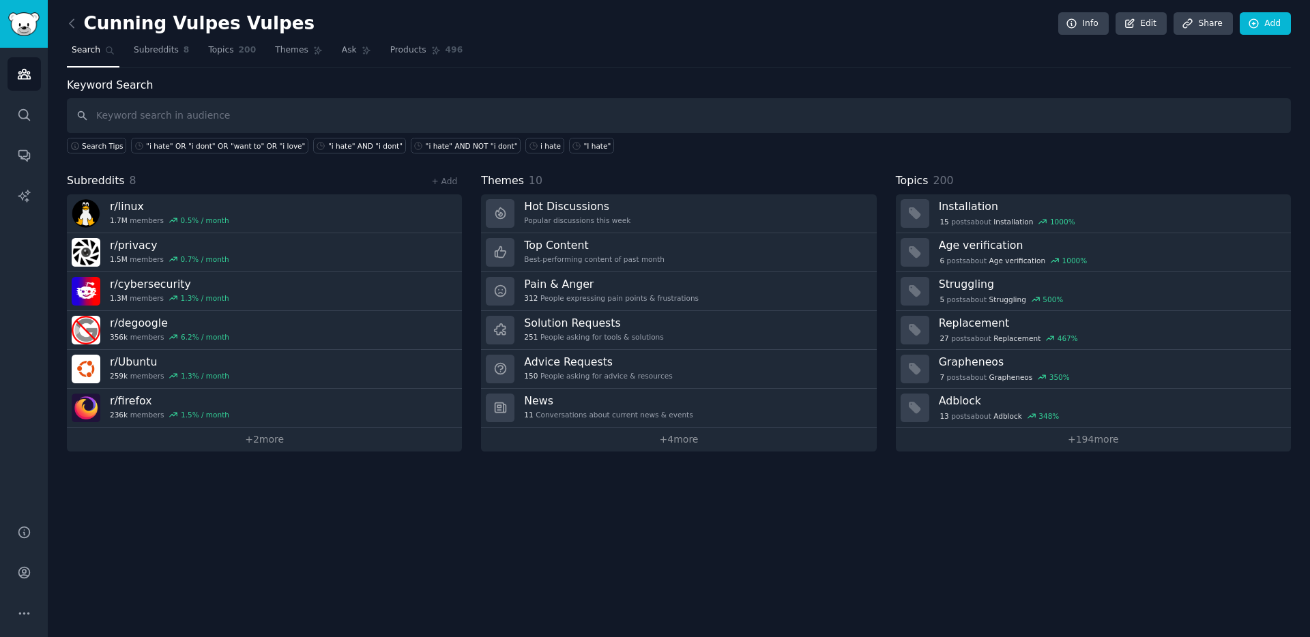
click at [143, 116] on input "text" at bounding box center [679, 115] width 1224 height 35
type input "sideloading"
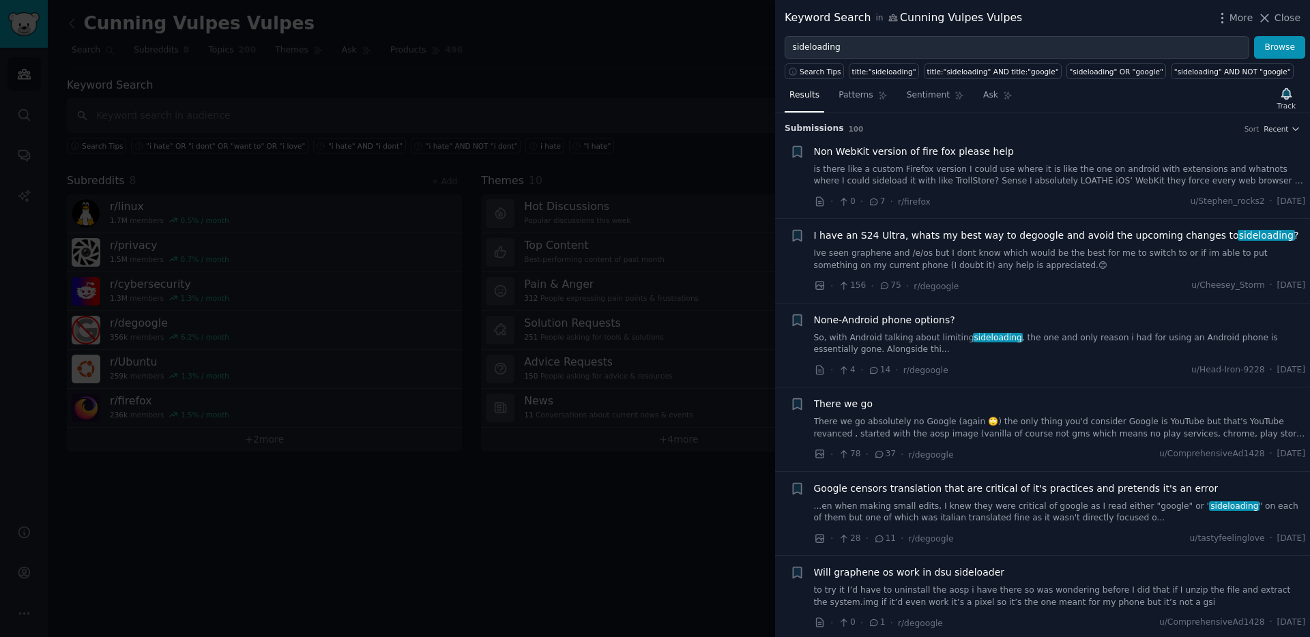
click at [947, 177] on link "is there like a custom Firefox version I could use where it is like the one on …" at bounding box center [1060, 176] width 492 height 24
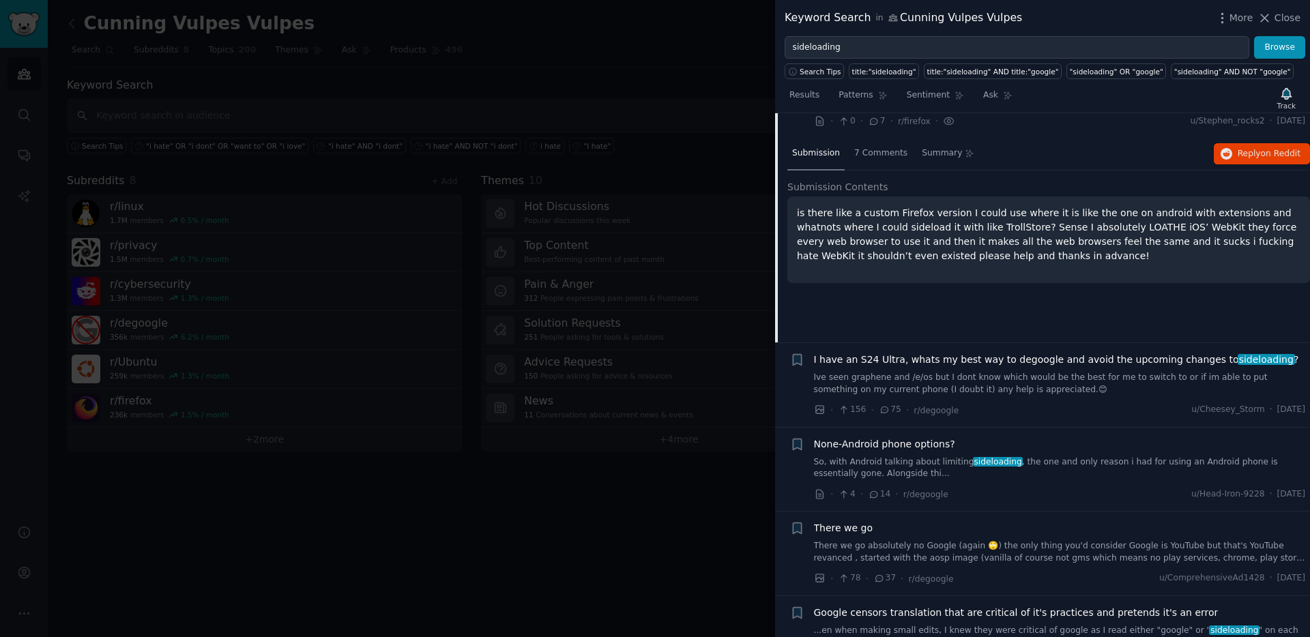
scroll to position [107, 0]
